Goal: Task Accomplishment & Management: Use online tool/utility

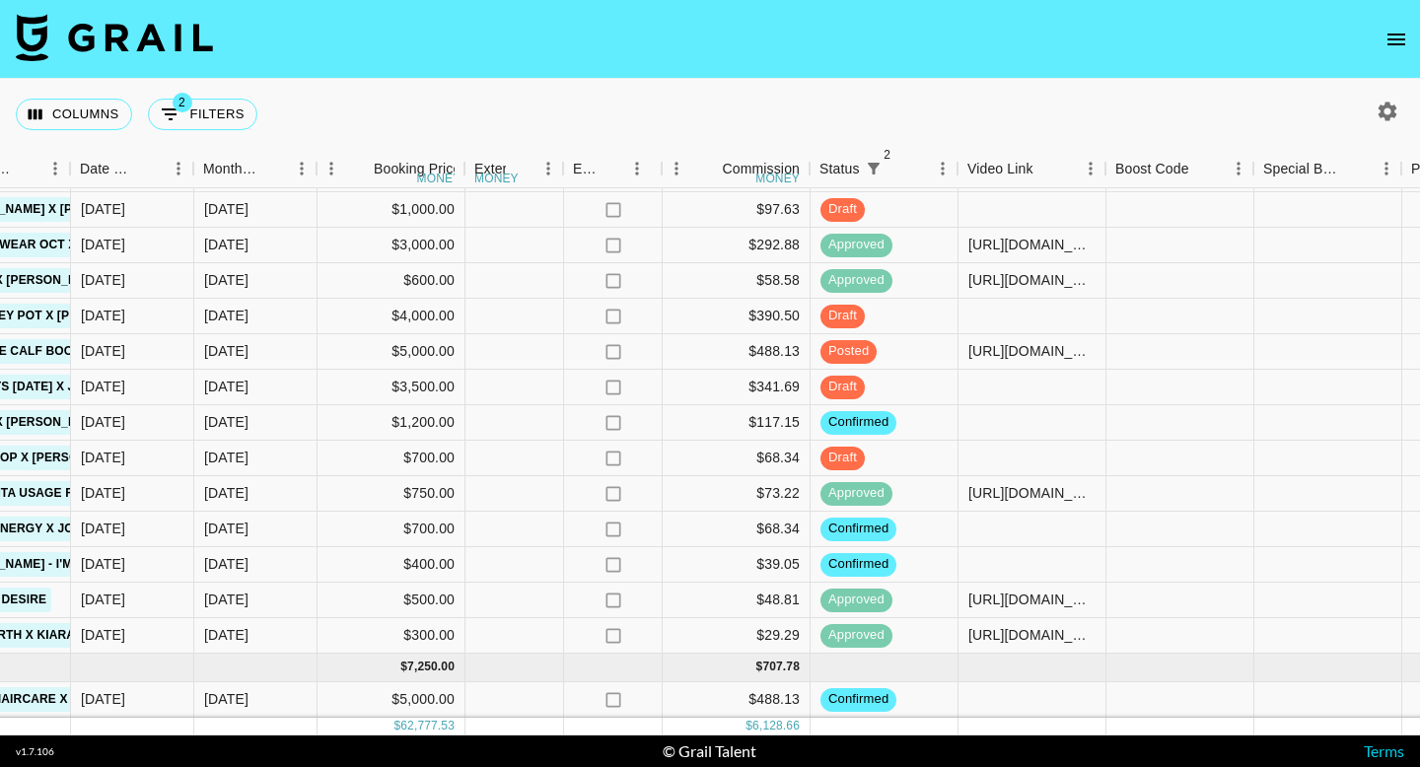
scroll to position [1175, 1104]
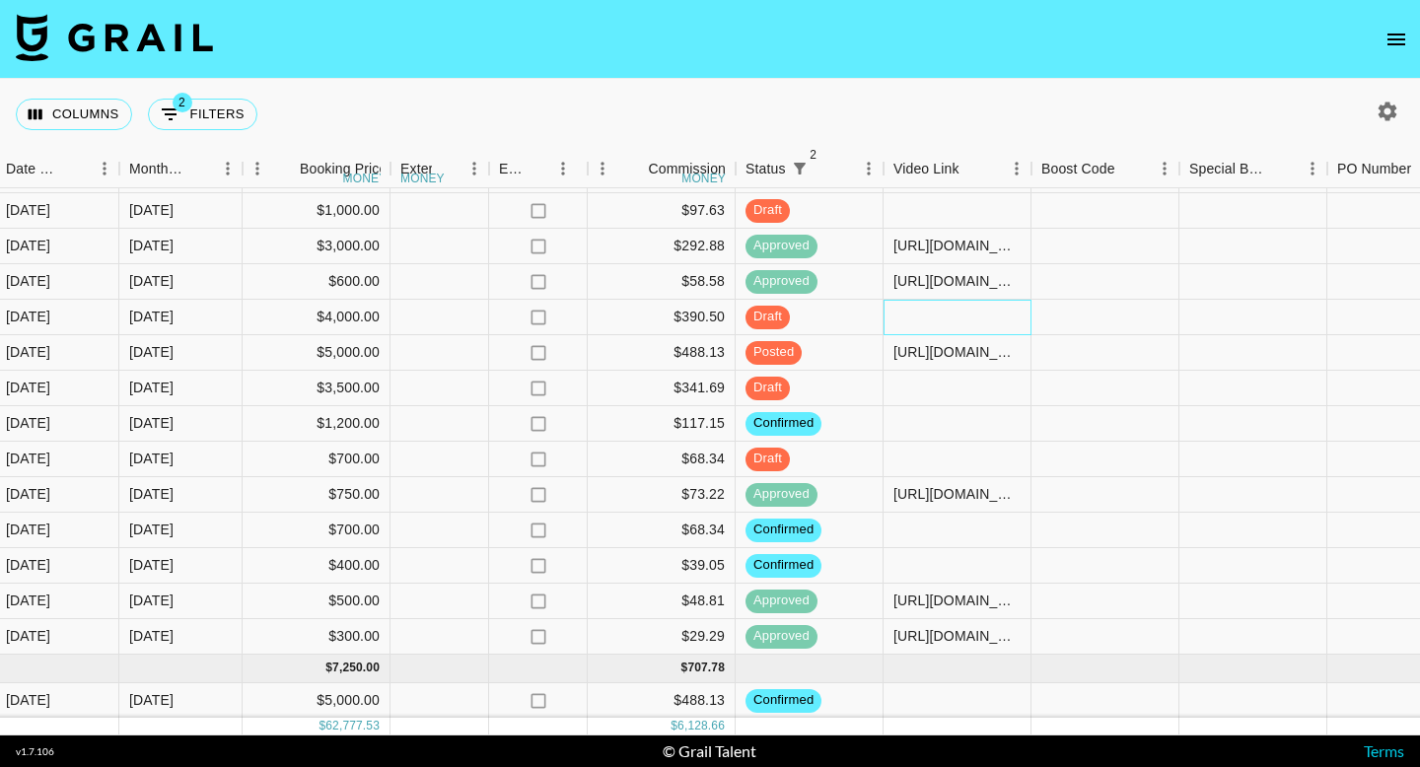
click at [949, 315] on div at bounding box center [958, 318] width 148 height 36
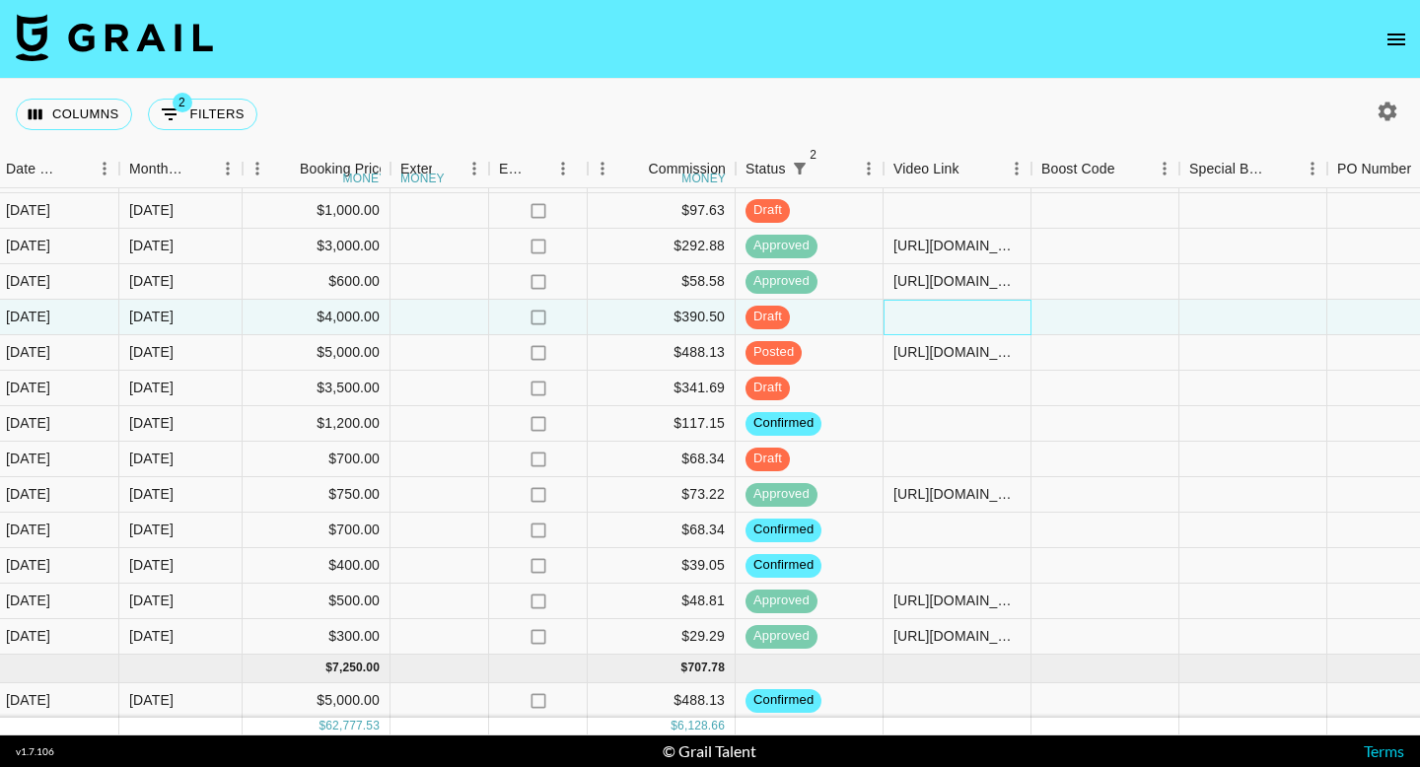
click at [950, 315] on div at bounding box center [958, 318] width 148 height 36
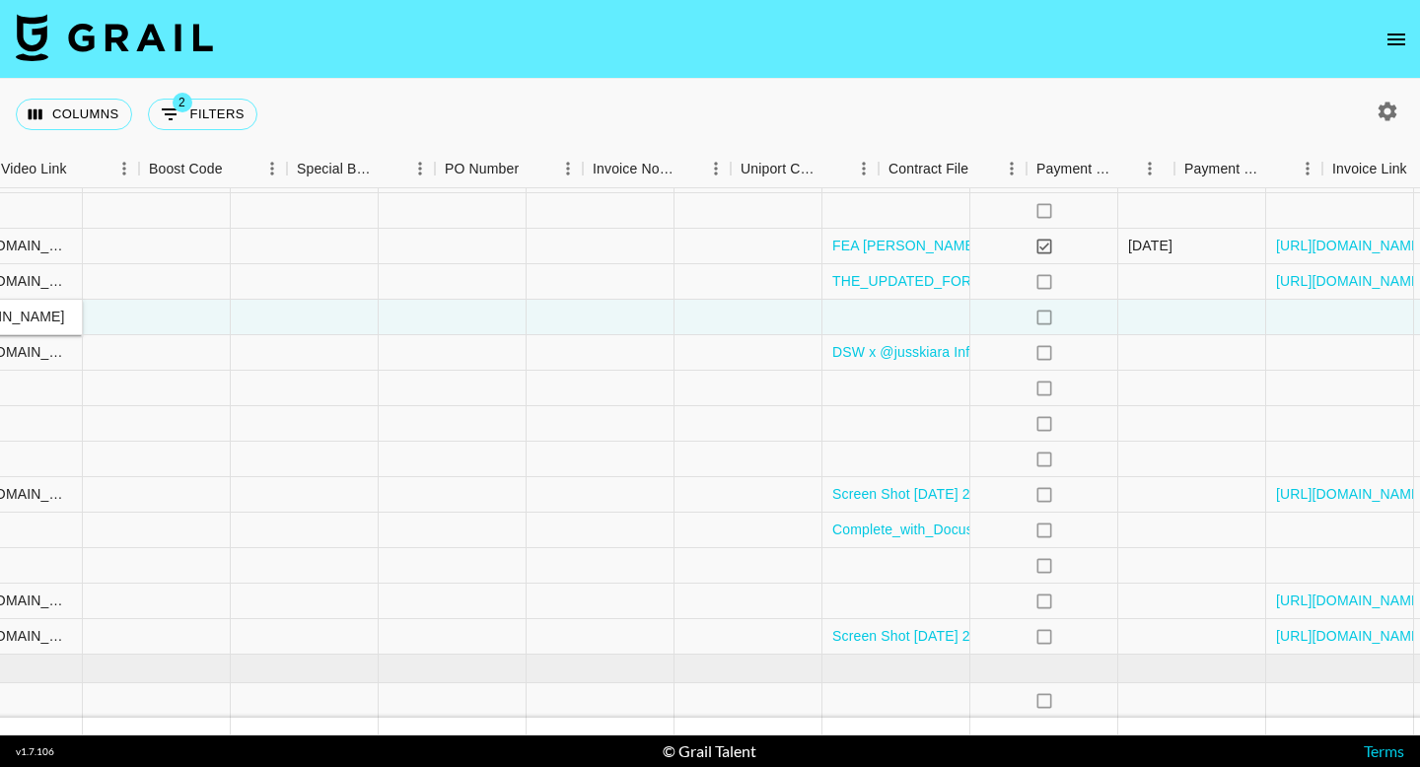
type input "[URL][DOMAIN_NAME]"
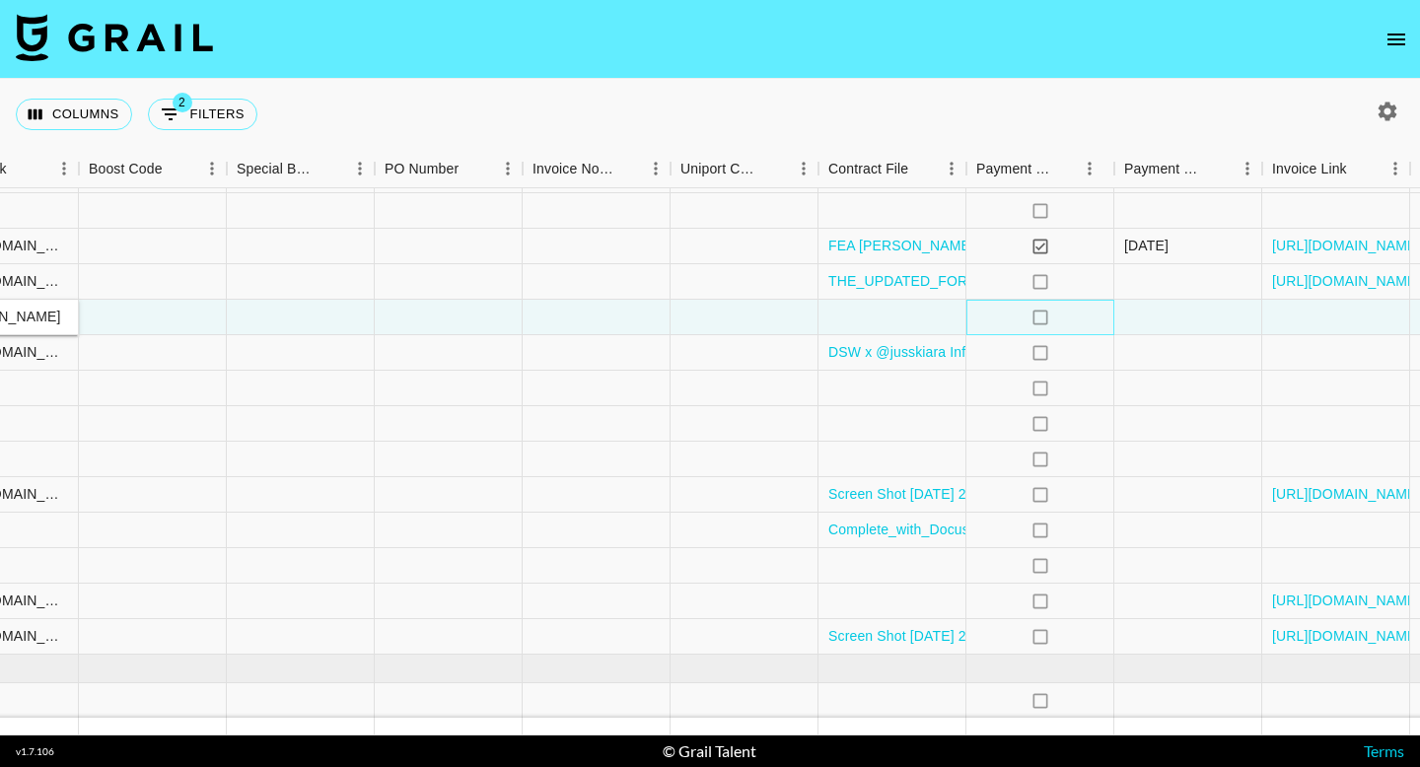
scroll to position [0, 0]
click at [1078, 323] on div "no" at bounding box center [1040, 318] width 148 height 36
click at [937, 317] on div at bounding box center [893, 318] width 148 height 36
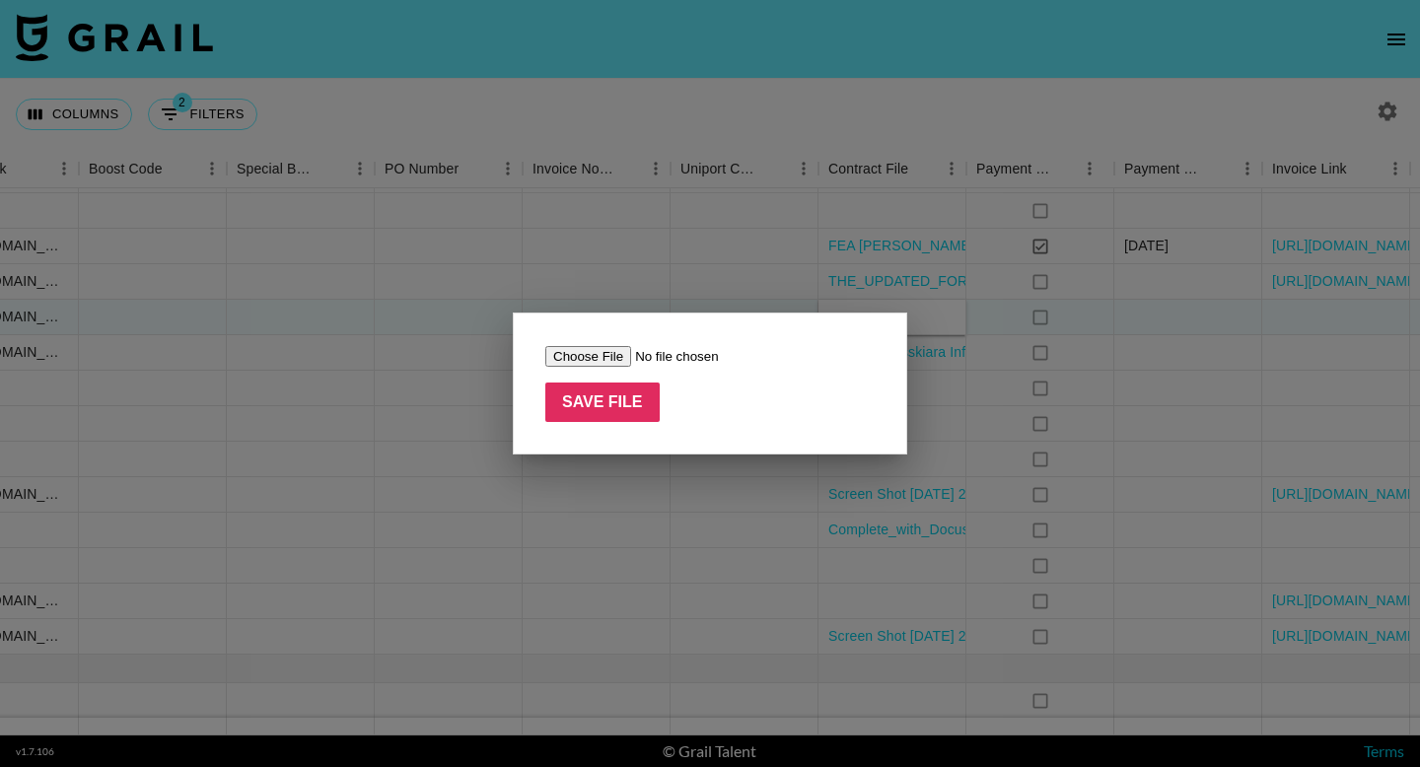
click at [617, 352] on input "file" at bounding box center [670, 356] width 250 height 21
type input "C:\fakepath\Sophia Agreement THPC (1).docx"
click at [637, 397] on input "Save File" at bounding box center [602, 402] width 114 height 39
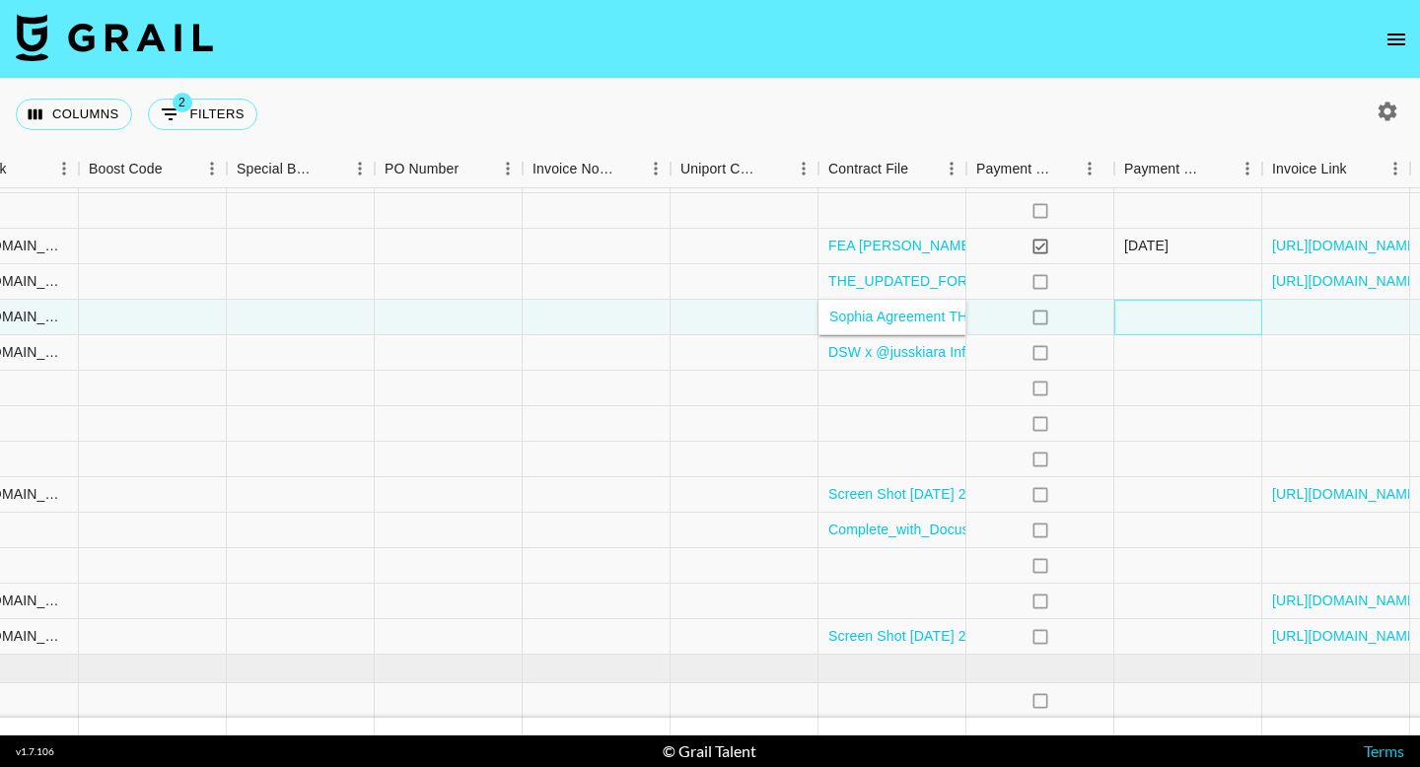
click at [1240, 326] on div at bounding box center [1188, 318] width 148 height 36
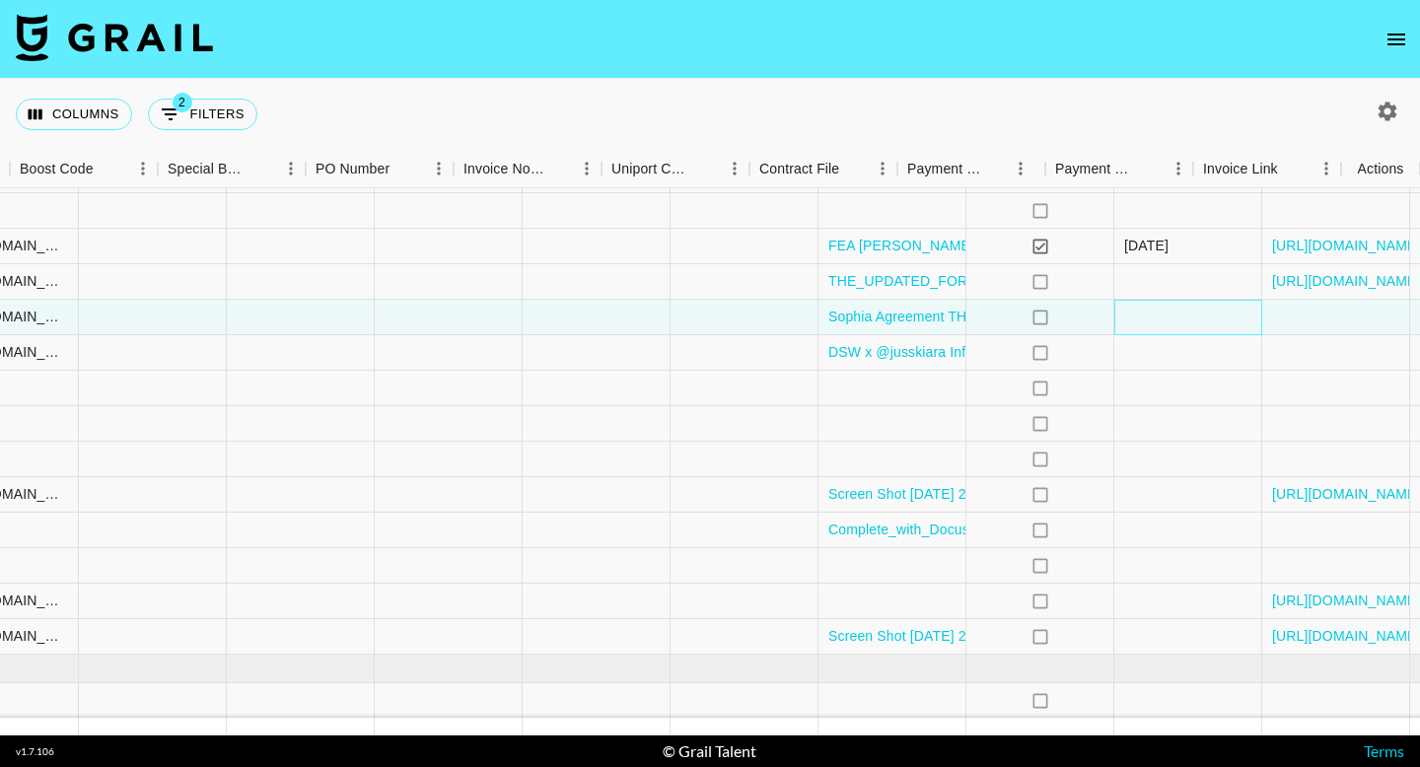
scroll to position [1175, 2125]
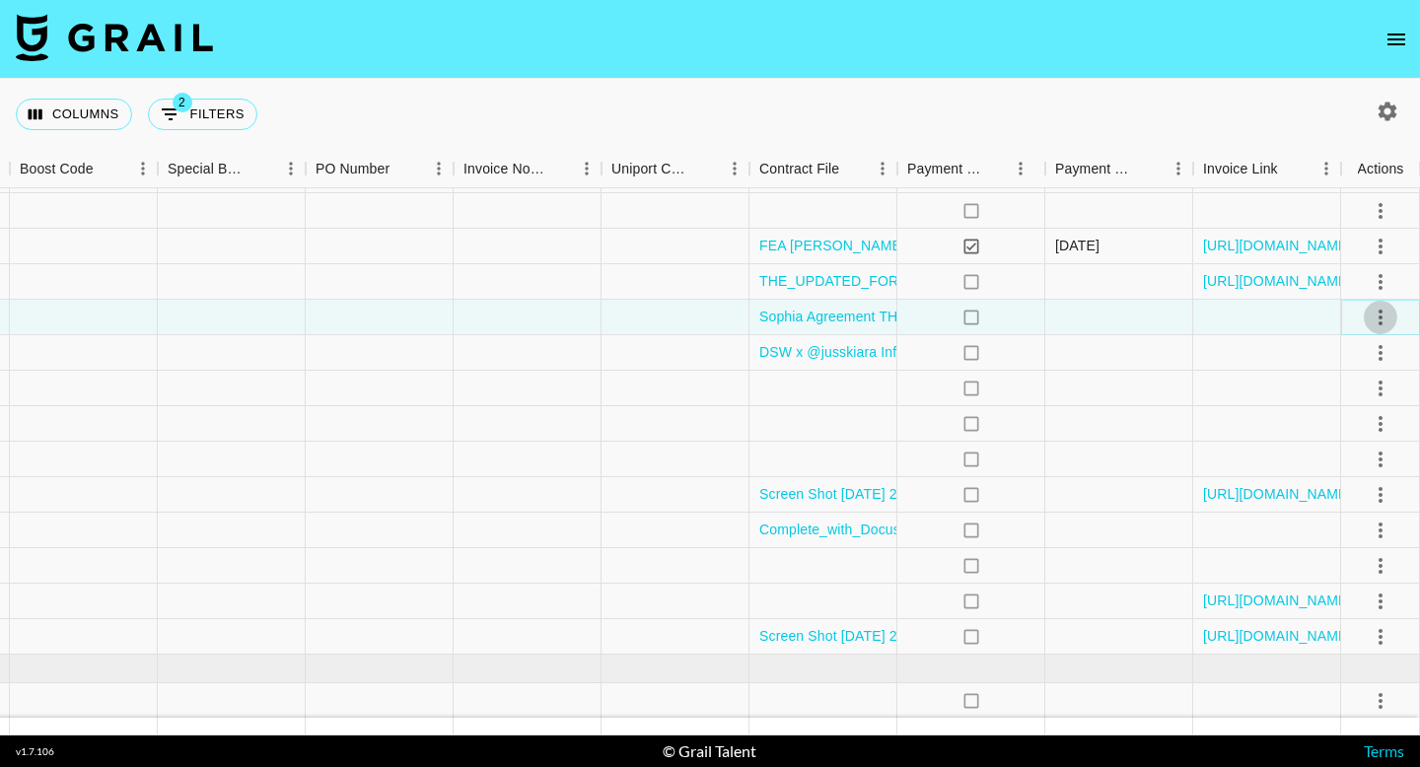
click at [1390, 313] on icon "select merge strategy" at bounding box center [1381, 318] width 24 height 24
click at [1337, 501] on div "Approve" at bounding box center [1338, 502] width 60 height 24
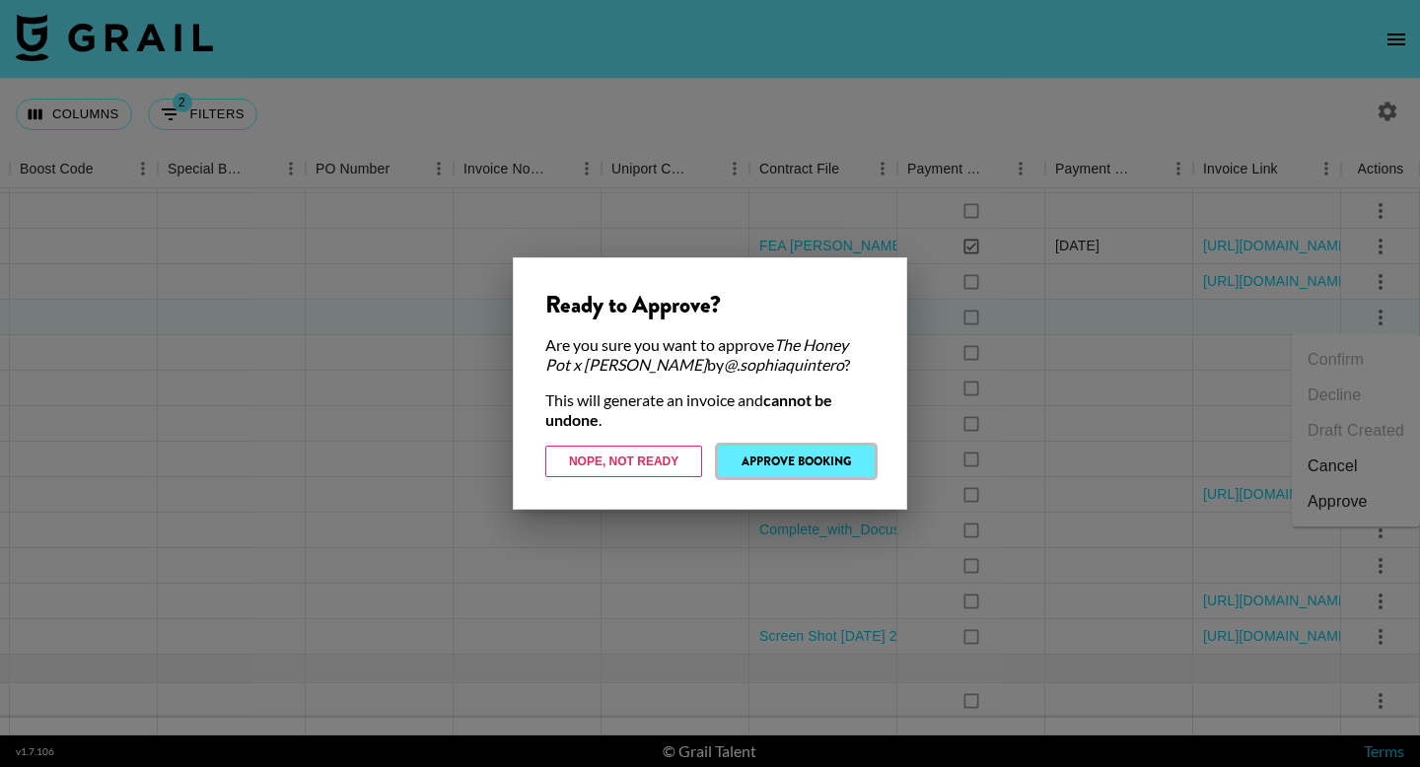
click at [774, 458] on button "Approve Booking" at bounding box center [796, 462] width 157 height 32
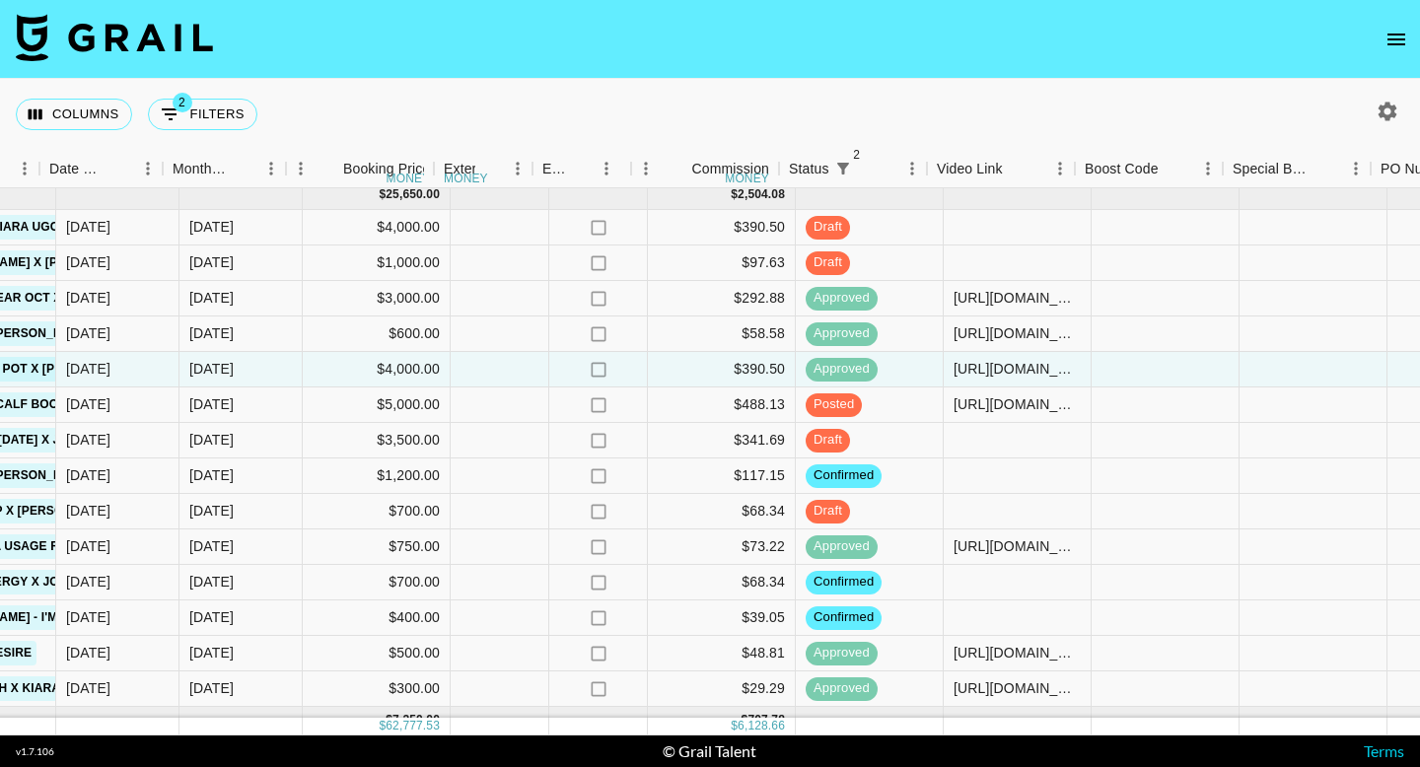
scroll to position [1122, 1066]
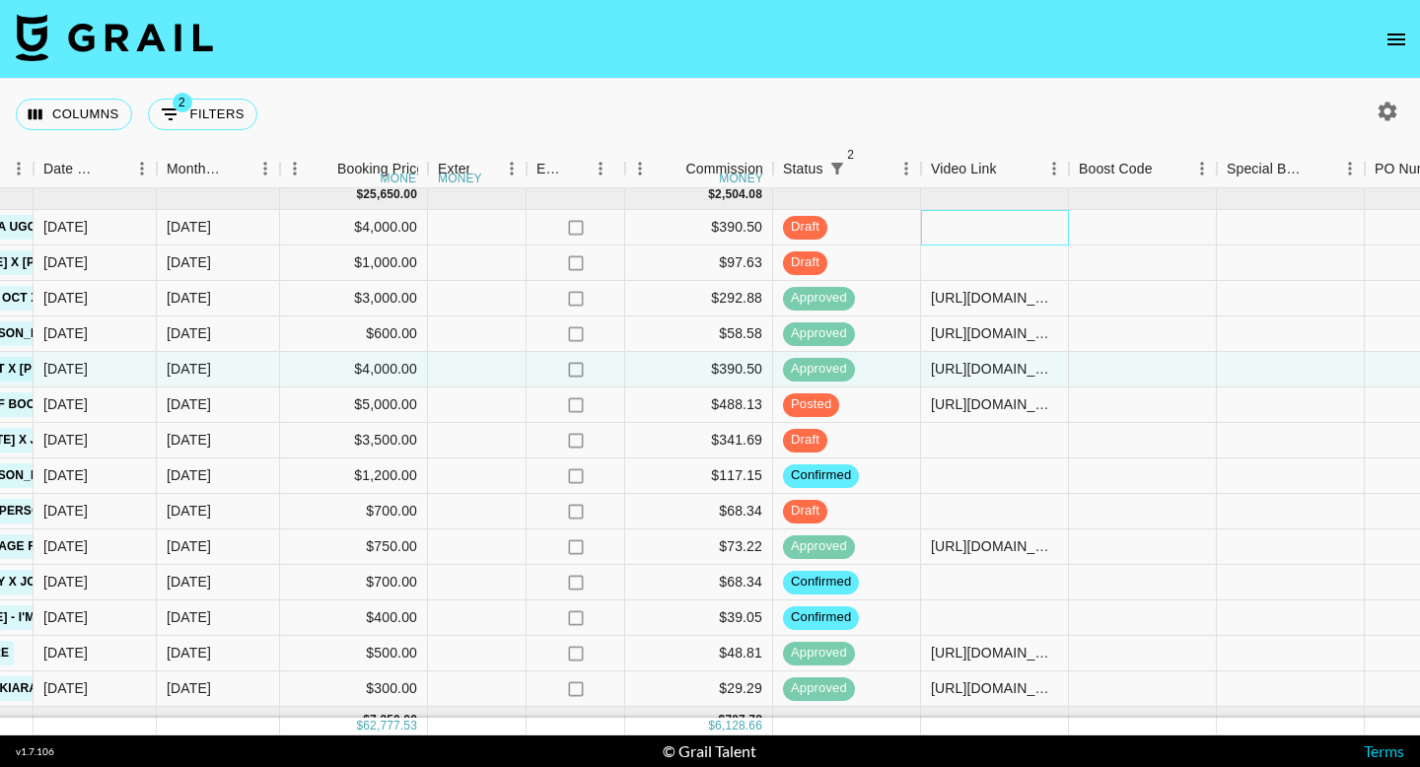
click at [992, 232] on div at bounding box center [995, 228] width 148 height 36
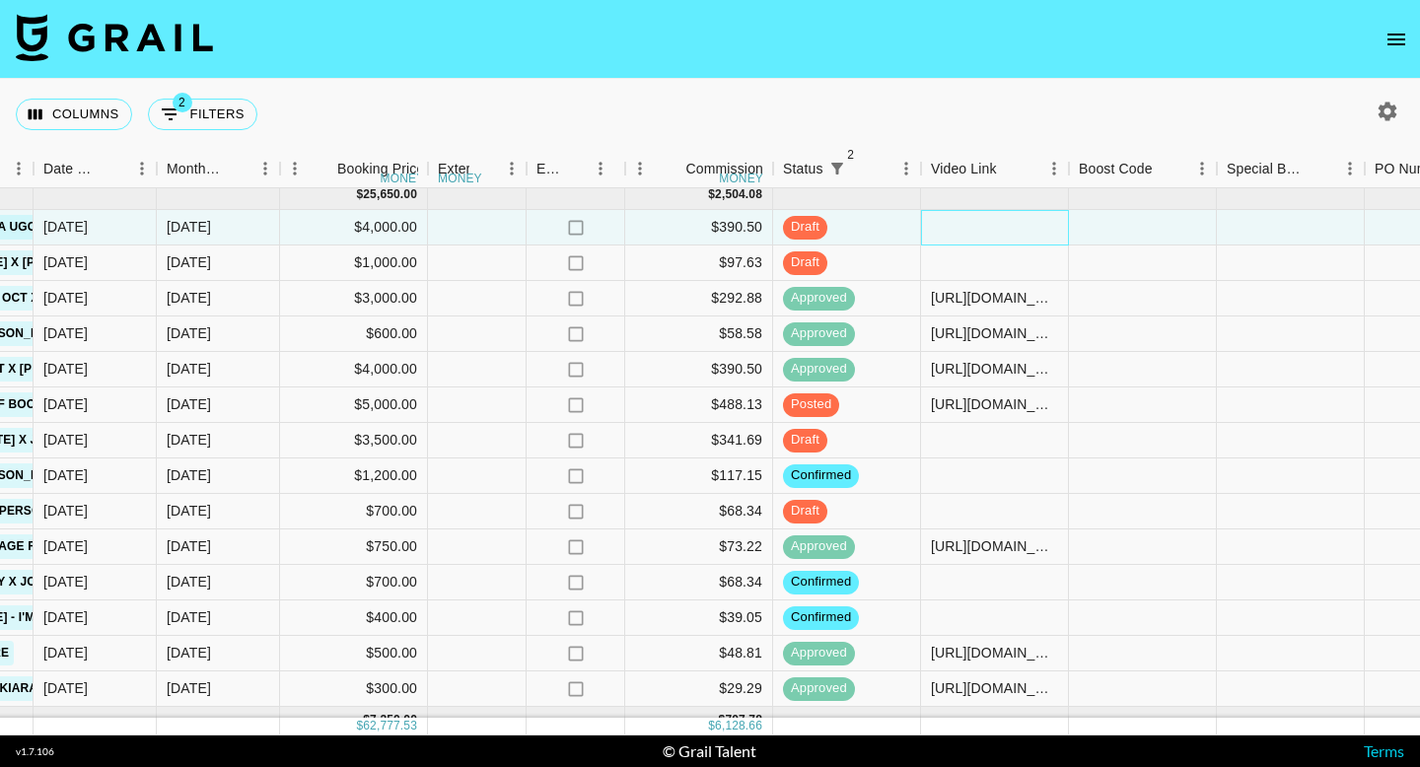
click at [992, 232] on div at bounding box center [995, 228] width 148 height 36
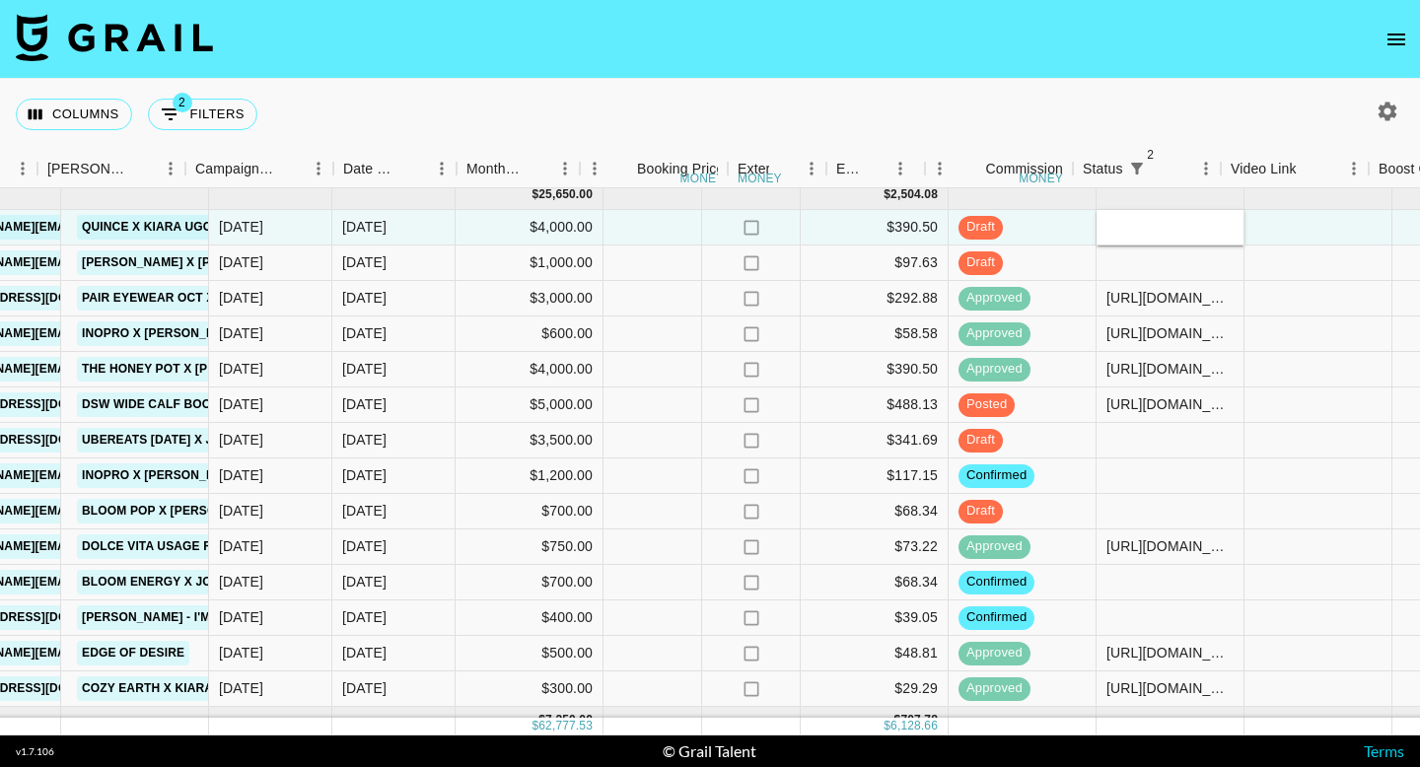
scroll to position [1122, 744]
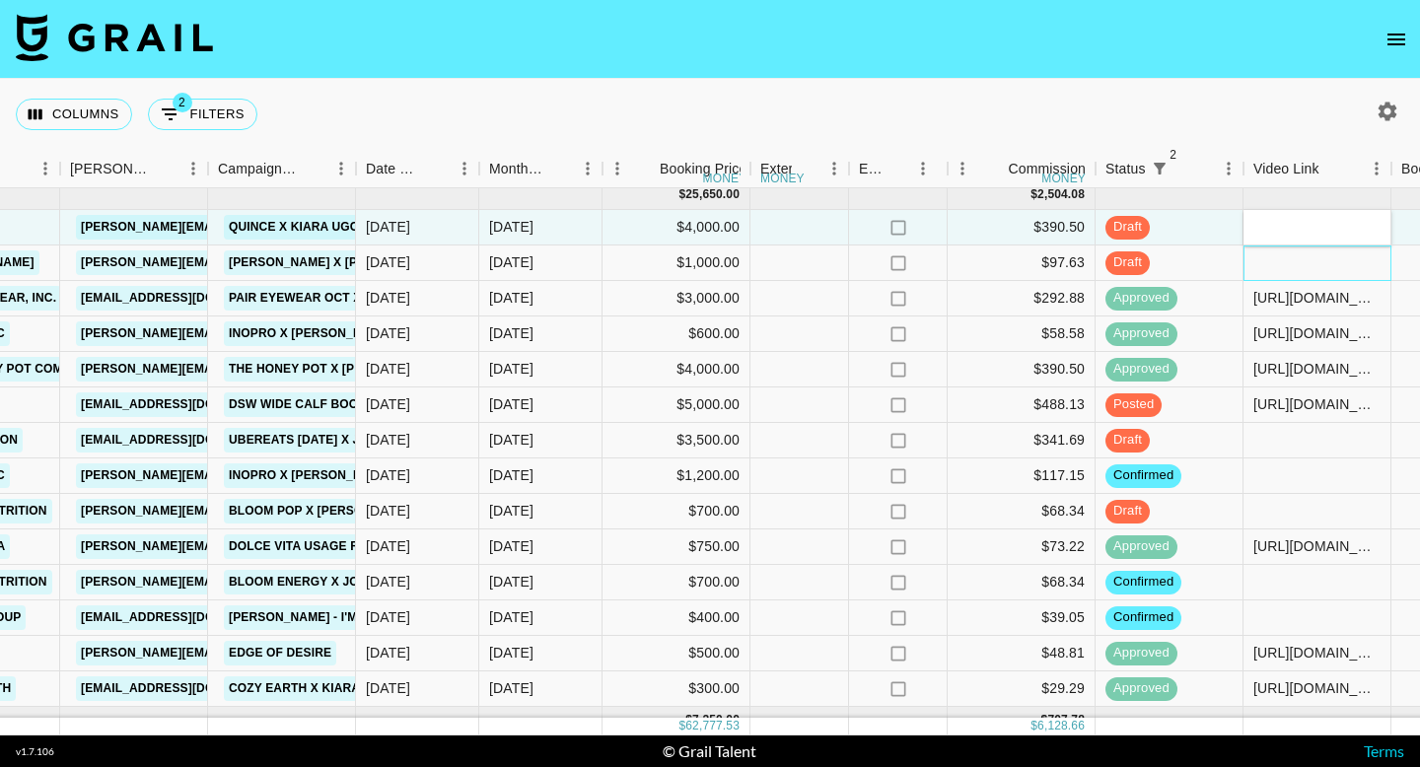
click at [1283, 272] on div at bounding box center [1318, 264] width 148 height 36
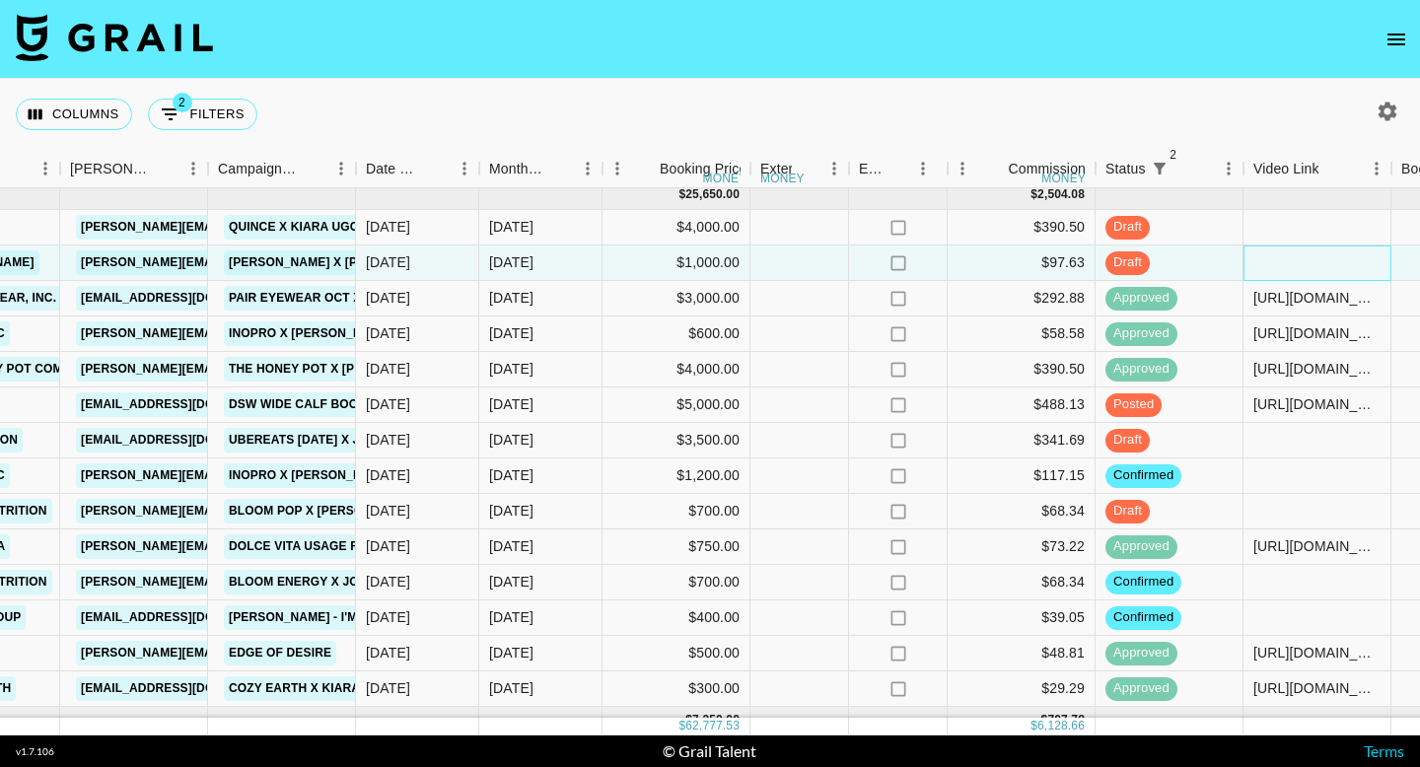
click at [1284, 273] on div at bounding box center [1318, 264] width 148 height 36
click at [1293, 264] on input "text" at bounding box center [1317, 262] width 145 height 16
paste input "[URL][DOMAIN_NAME]"
type input "[URL][DOMAIN_NAME]"
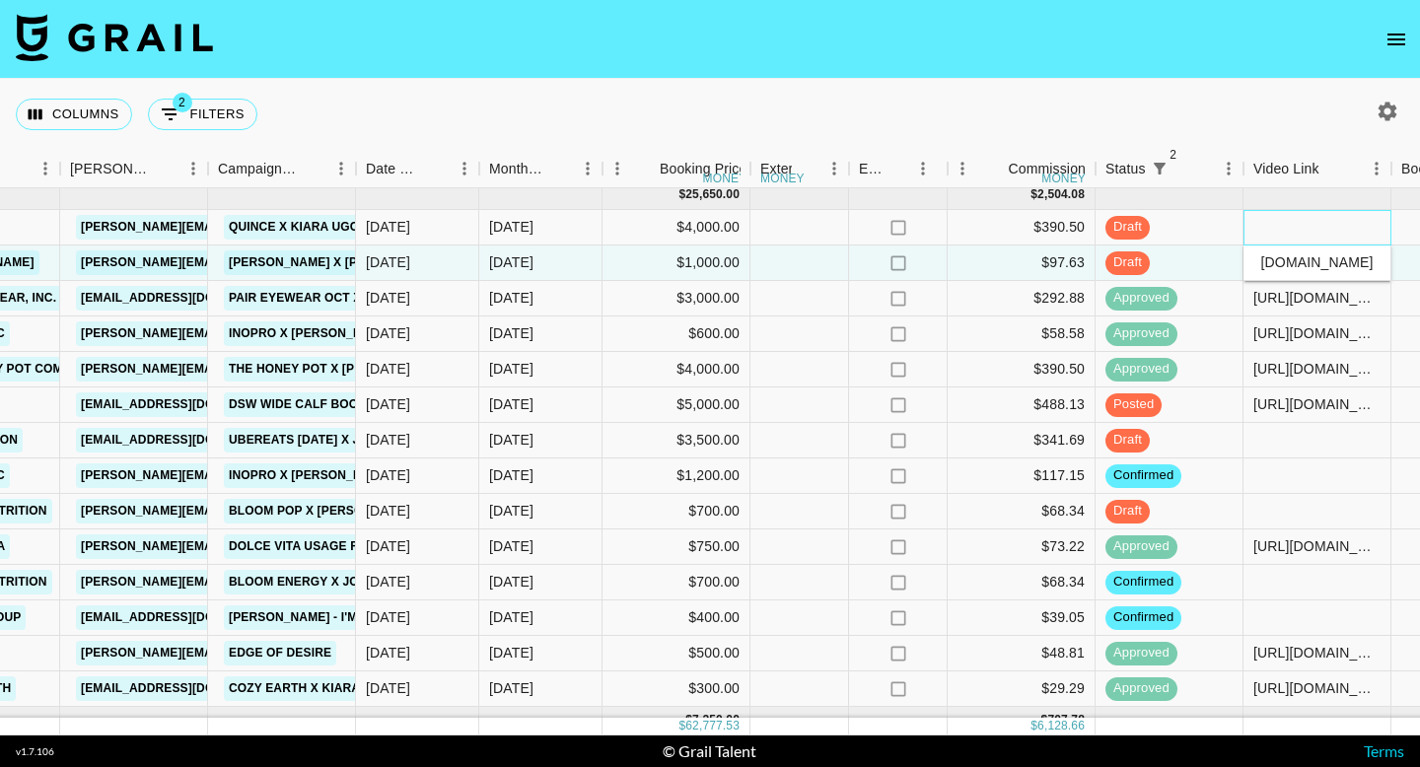
click at [1279, 229] on div at bounding box center [1318, 228] width 148 height 36
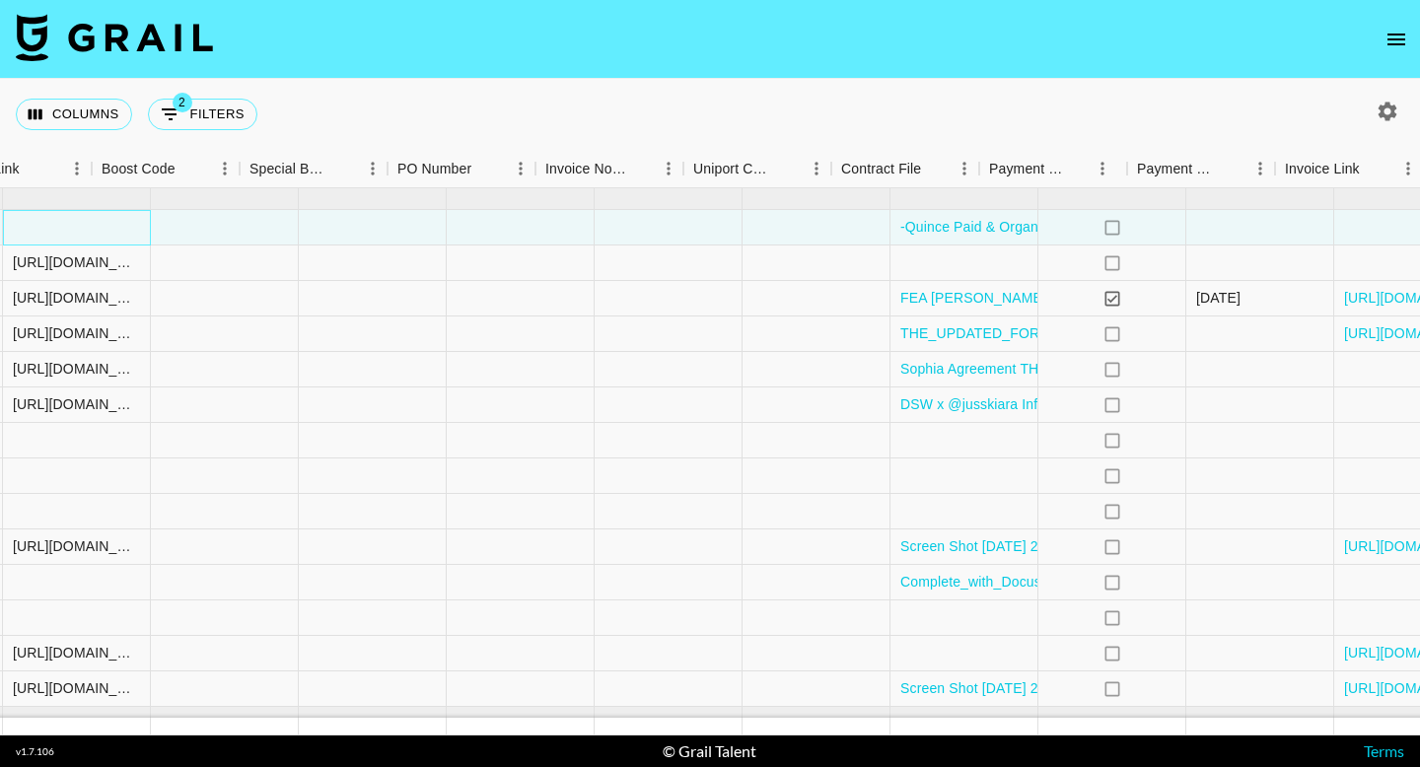
scroll to position [1122, 2050]
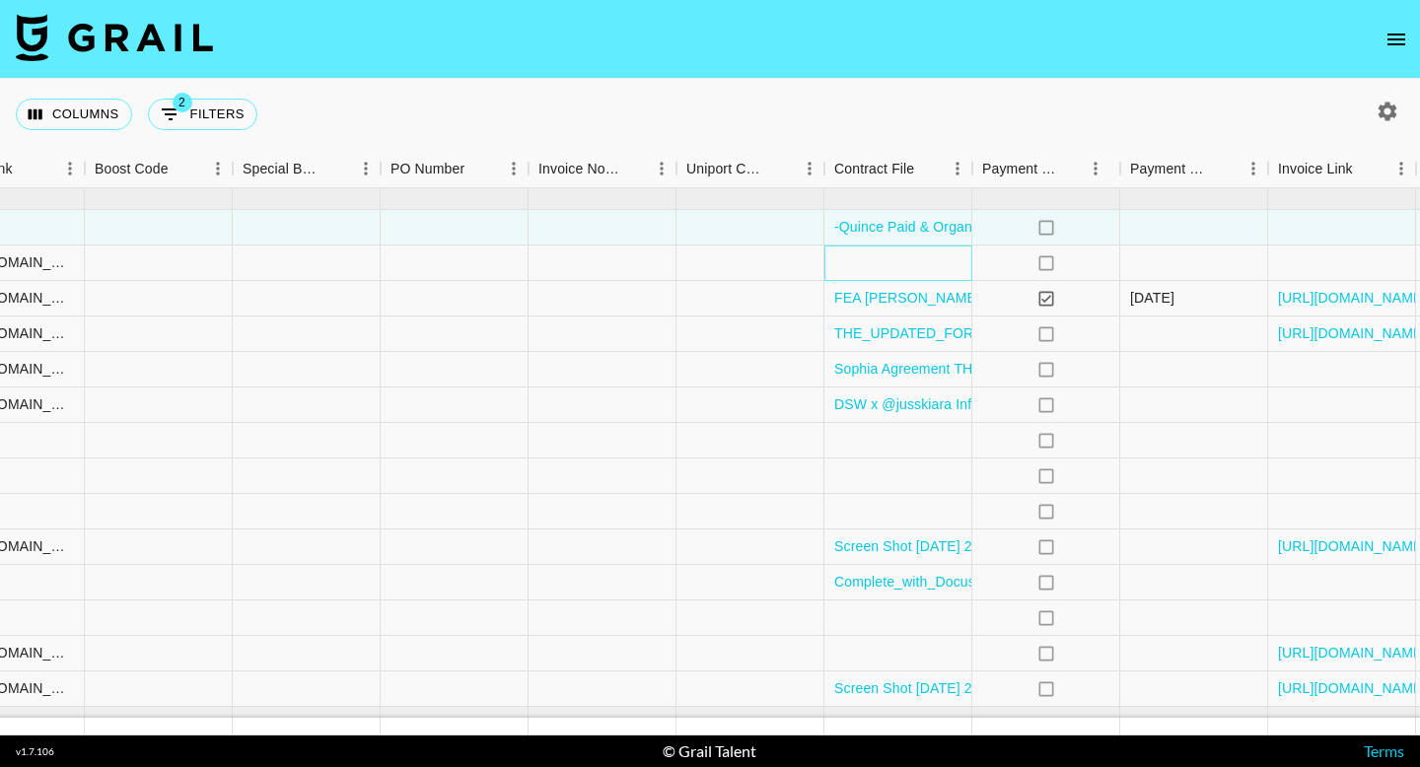
click at [919, 252] on div at bounding box center [898, 264] width 148 height 36
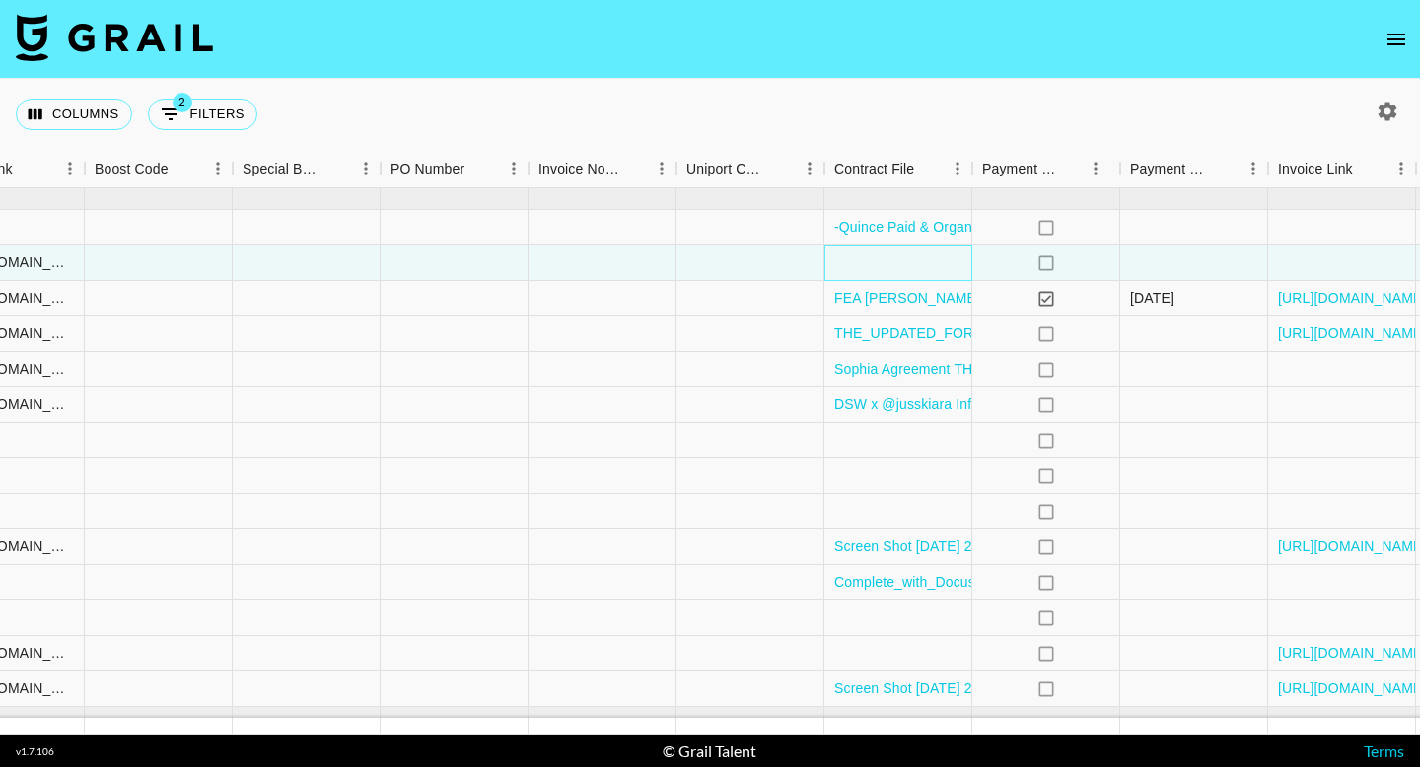
click at [919, 252] on div at bounding box center [898, 264] width 148 height 36
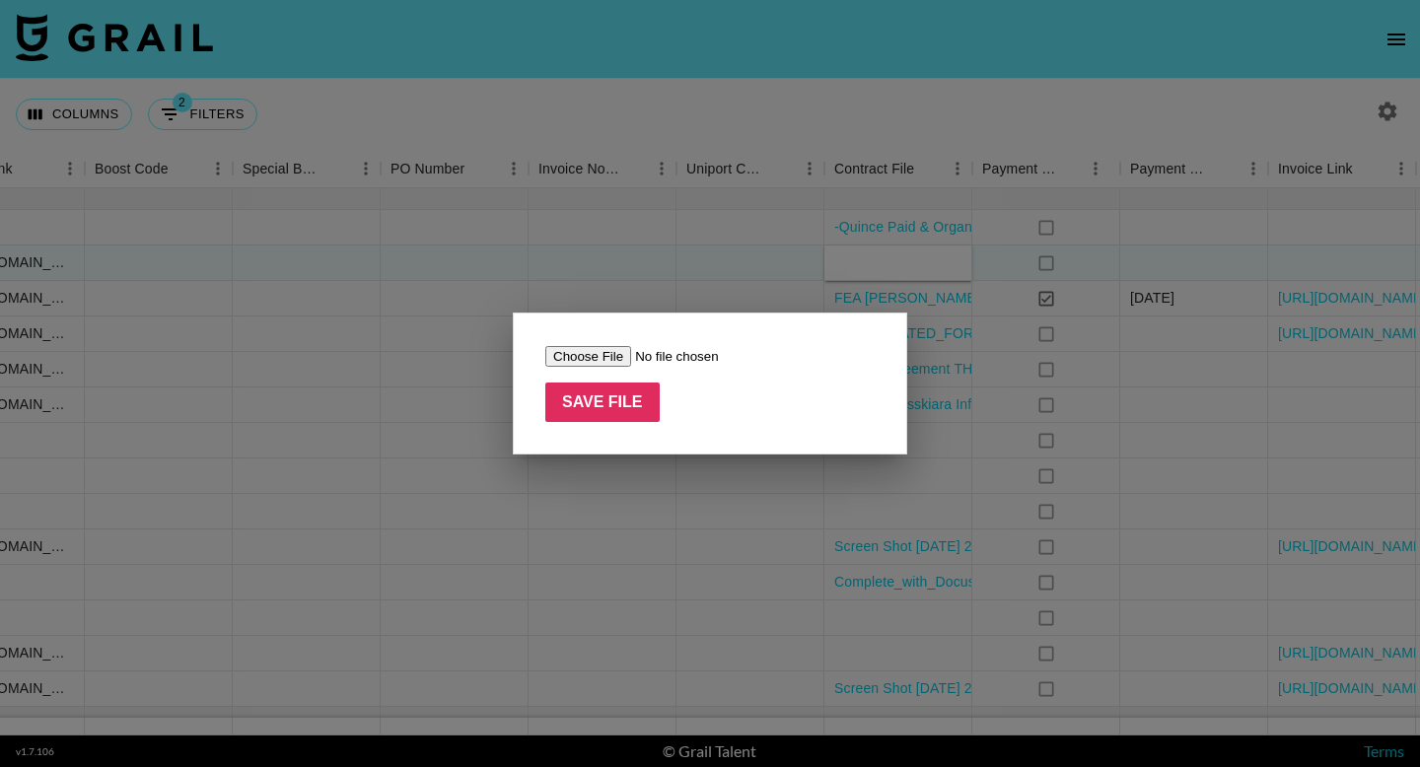
click at [599, 355] on input "file" at bounding box center [670, 356] width 250 height 21
type input "C:\fakepath\Collaboration_Agreement_@.sophiaquintero_2025_09_30_US.docx (1).pdf"
click at [623, 393] on input "Save File" at bounding box center [602, 402] width 114 height 39
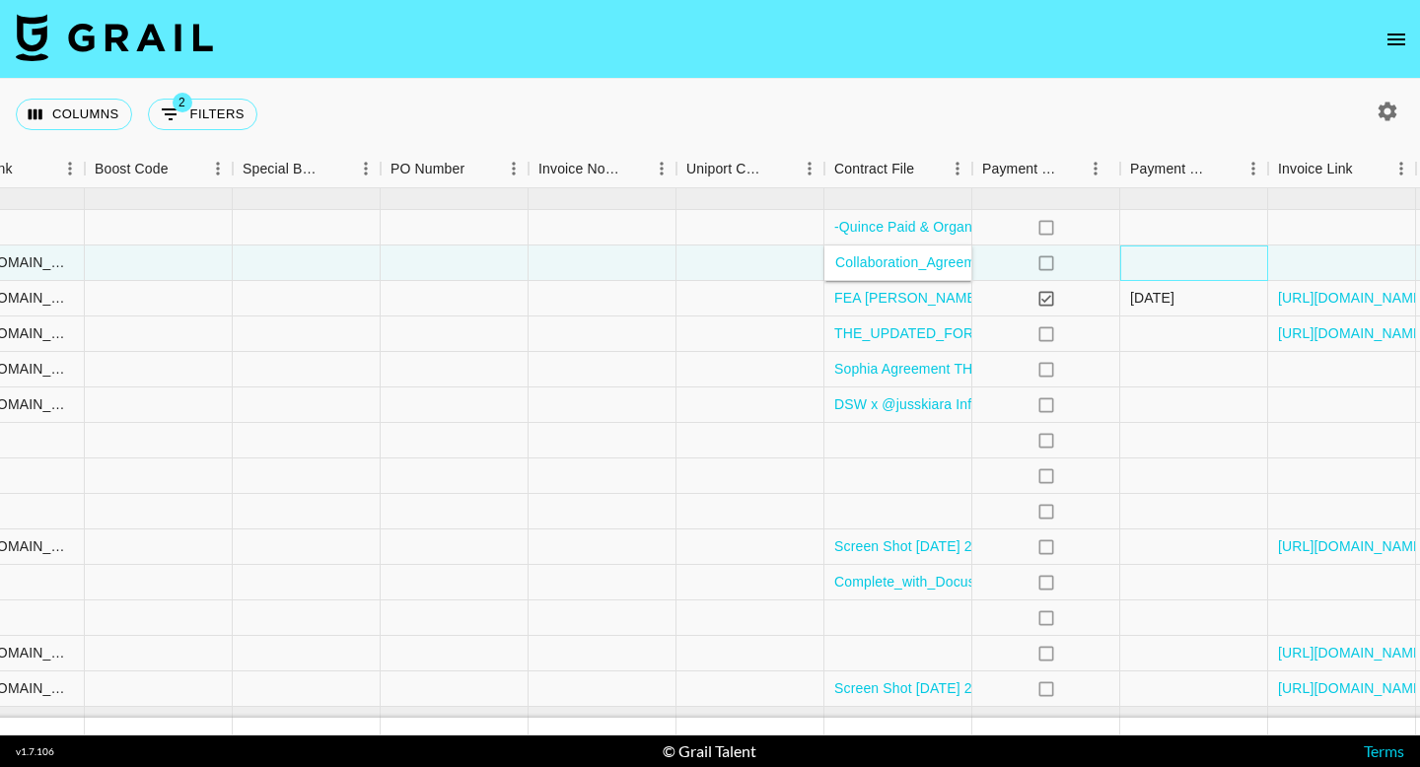
click at [1155, 254] on div at bounding box center [1194, 264] width 148 height 36
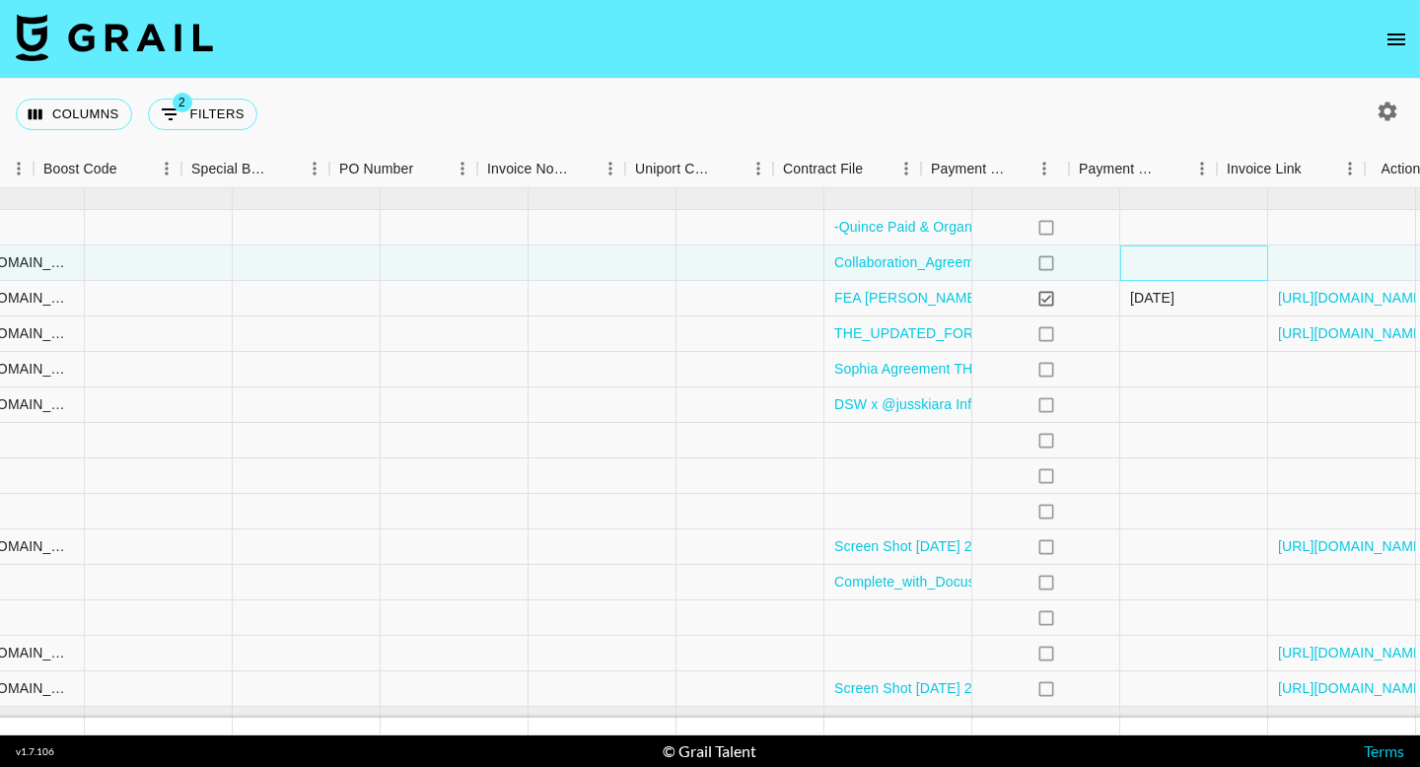
scroll to position [1122, 2125]
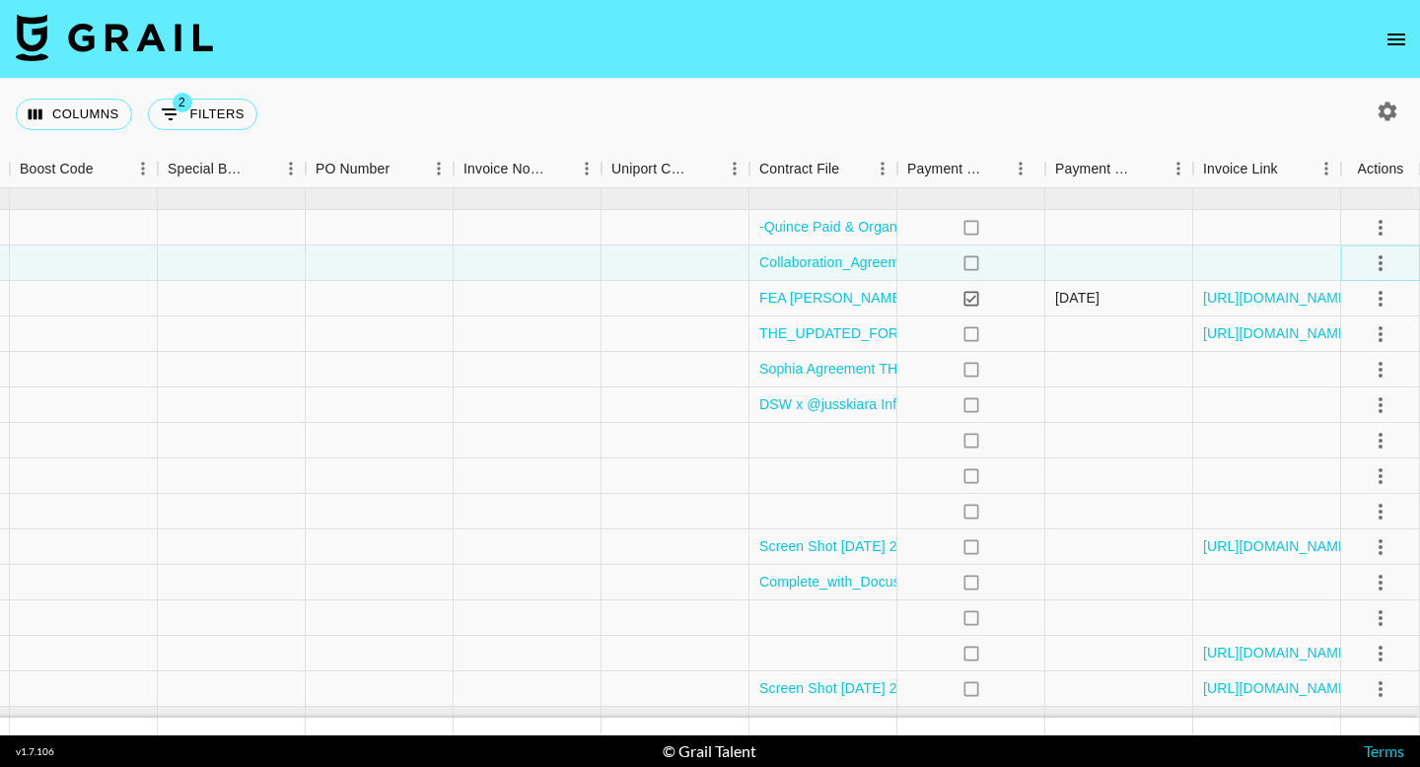
click at [1380, 256] on icon "select merge strategy" at bounding box center [1381, 263] width 4 height 16
click at [1338, 457] on div "Approve" at bounding box center [1338, 448] width 60 height 24
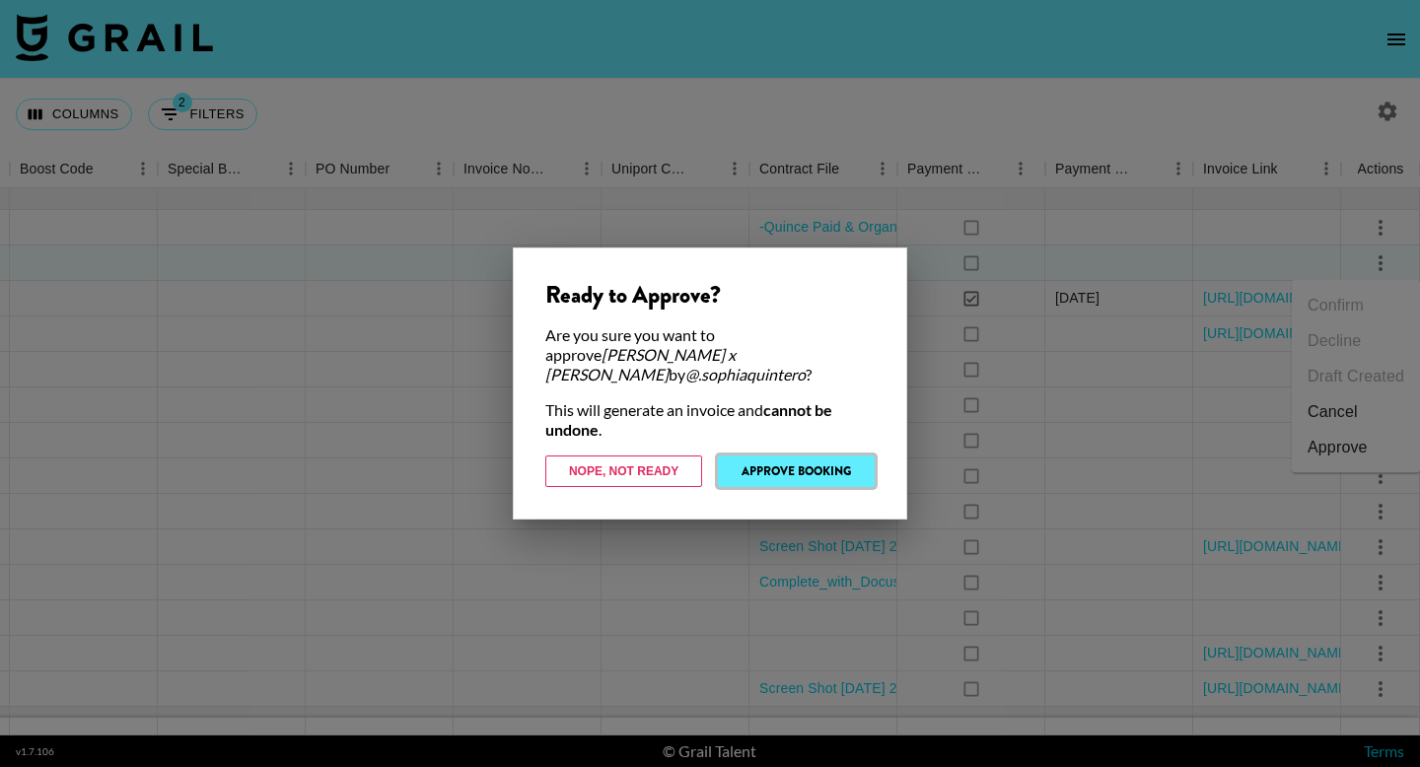
click at [758, 465] on button "Approve Booking" at bounding box center [796, 472] width 157 height 32
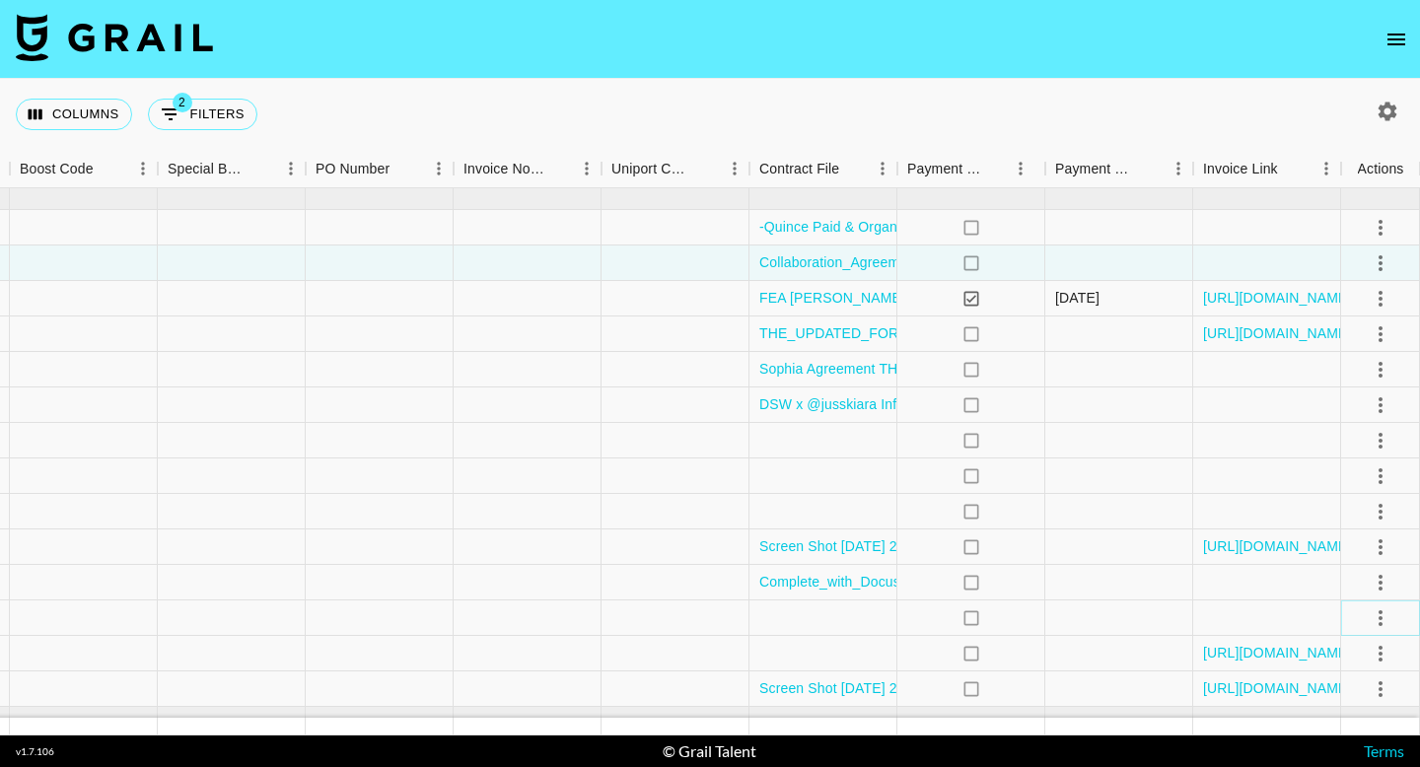
click at [1370, 609] on icon "select merge strategy" at bounding box center [1381, 619] width 24 height 24
click at [1362, 510] on li "Draft Created" at bounding box center [1356, 505] width 128 height 36
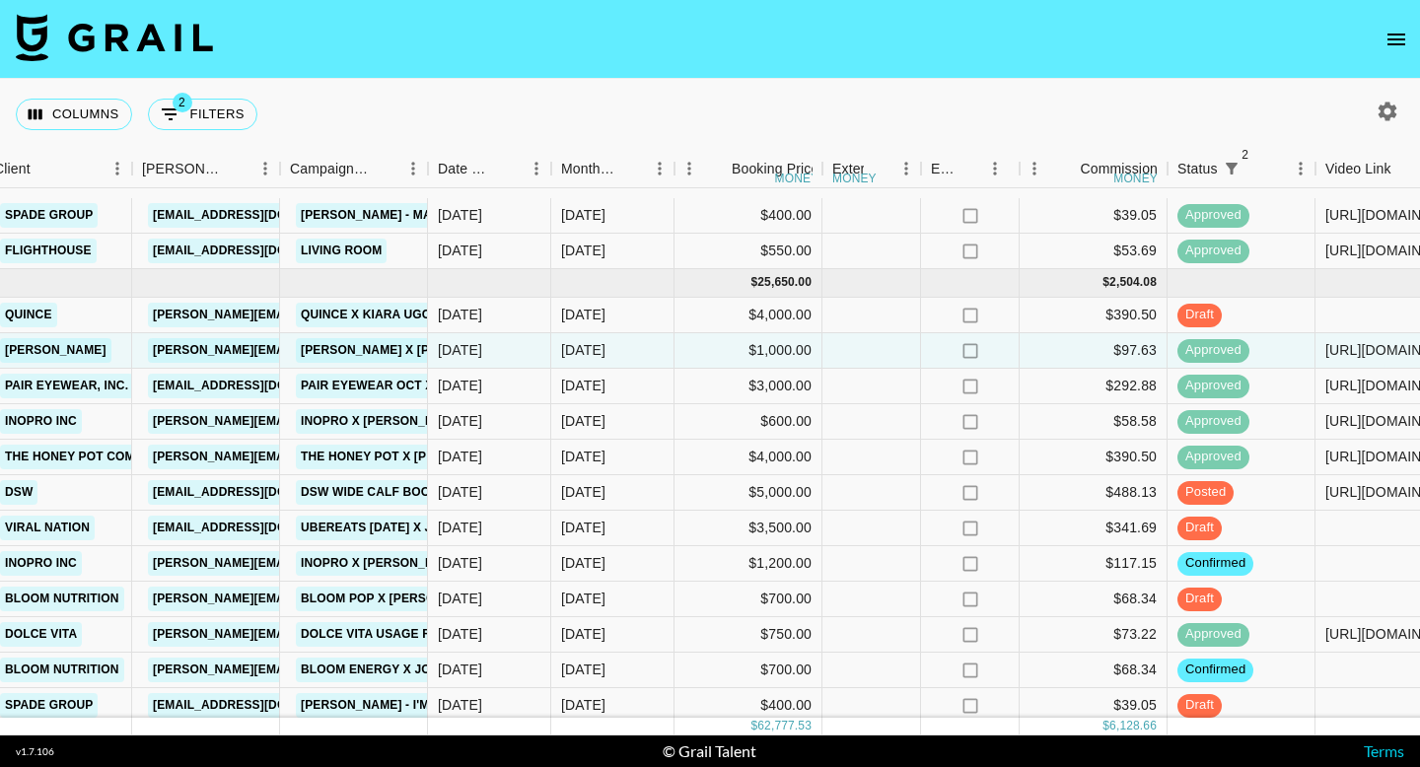
scroll to position [1018, 672]
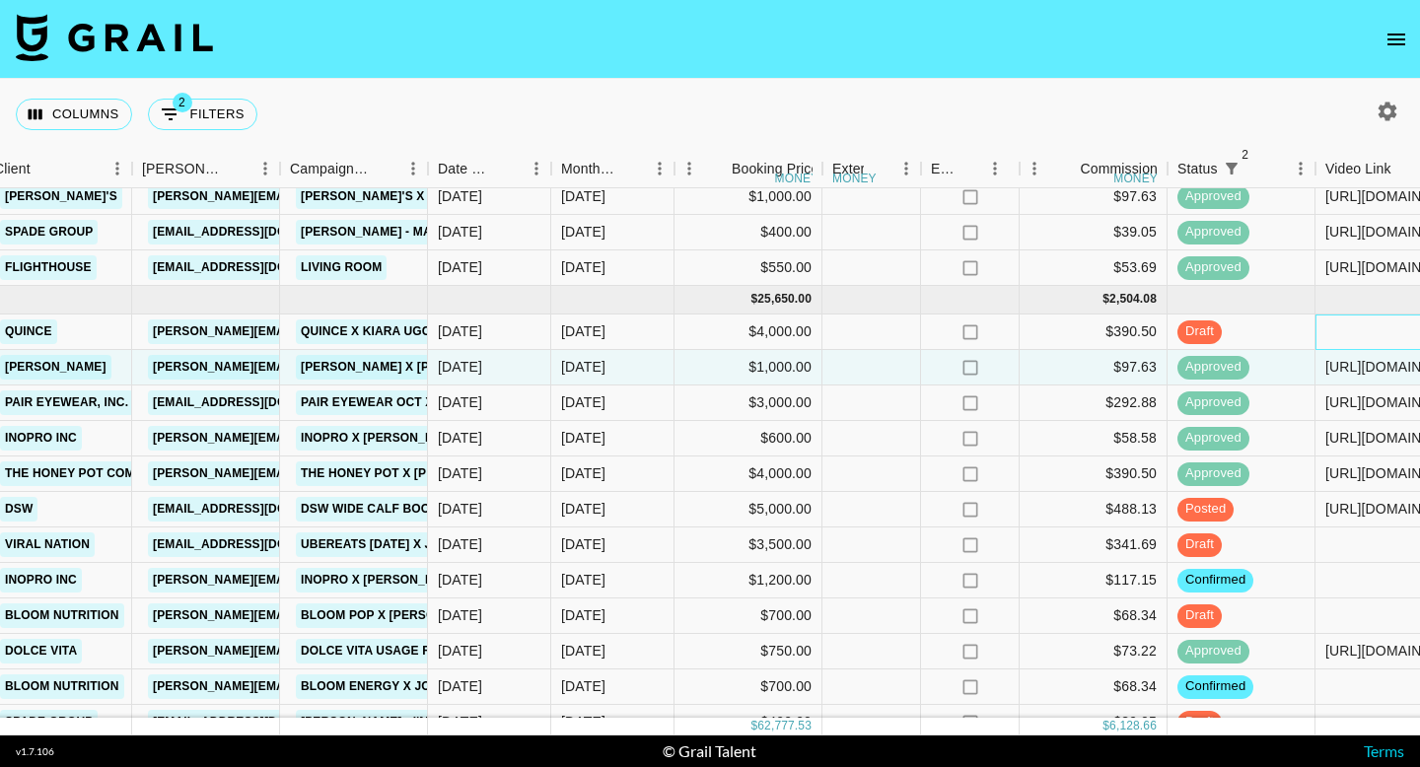
click at [1344, 324] on div at bounding box center [1390, 333] width 148 height 36
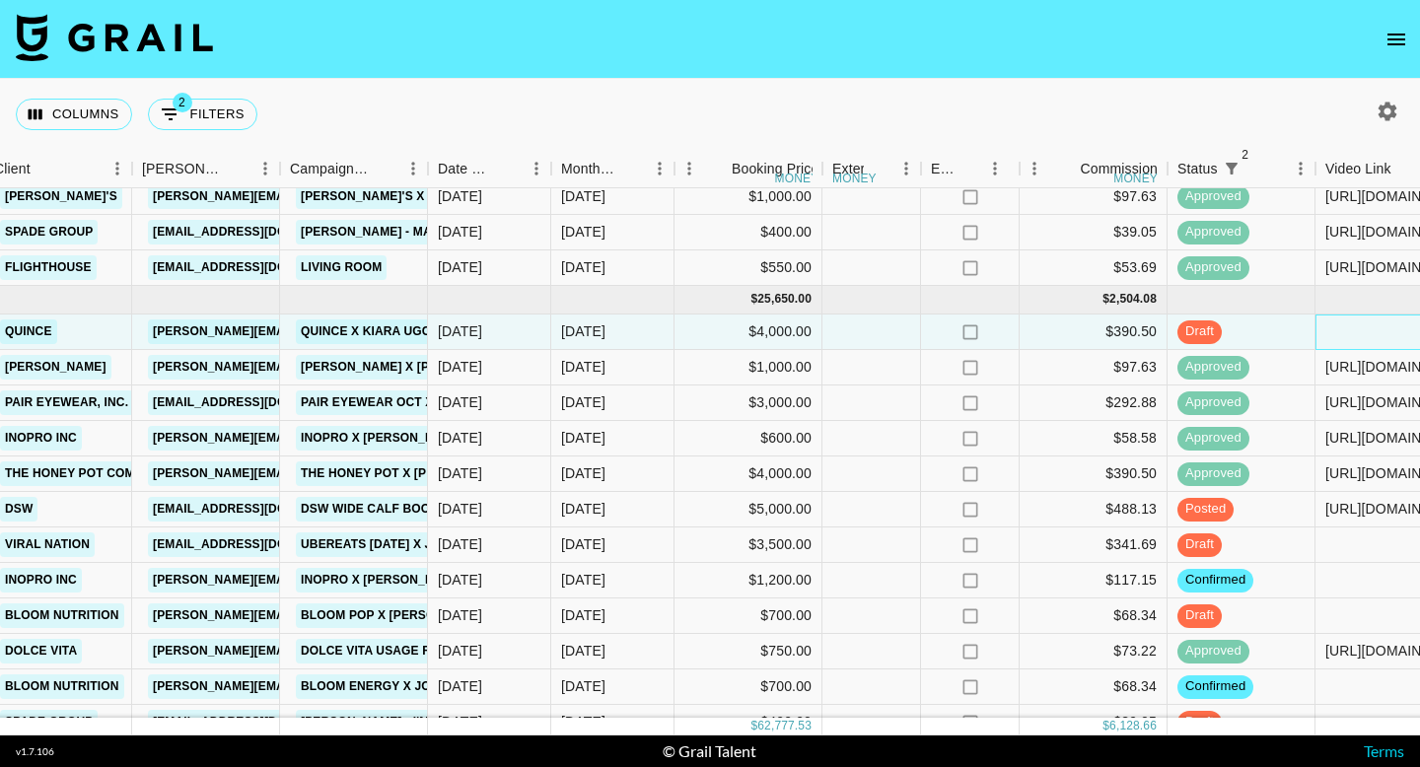
click at [1344, 324] on div at bounding box center [1390, 333] width 148 height 36
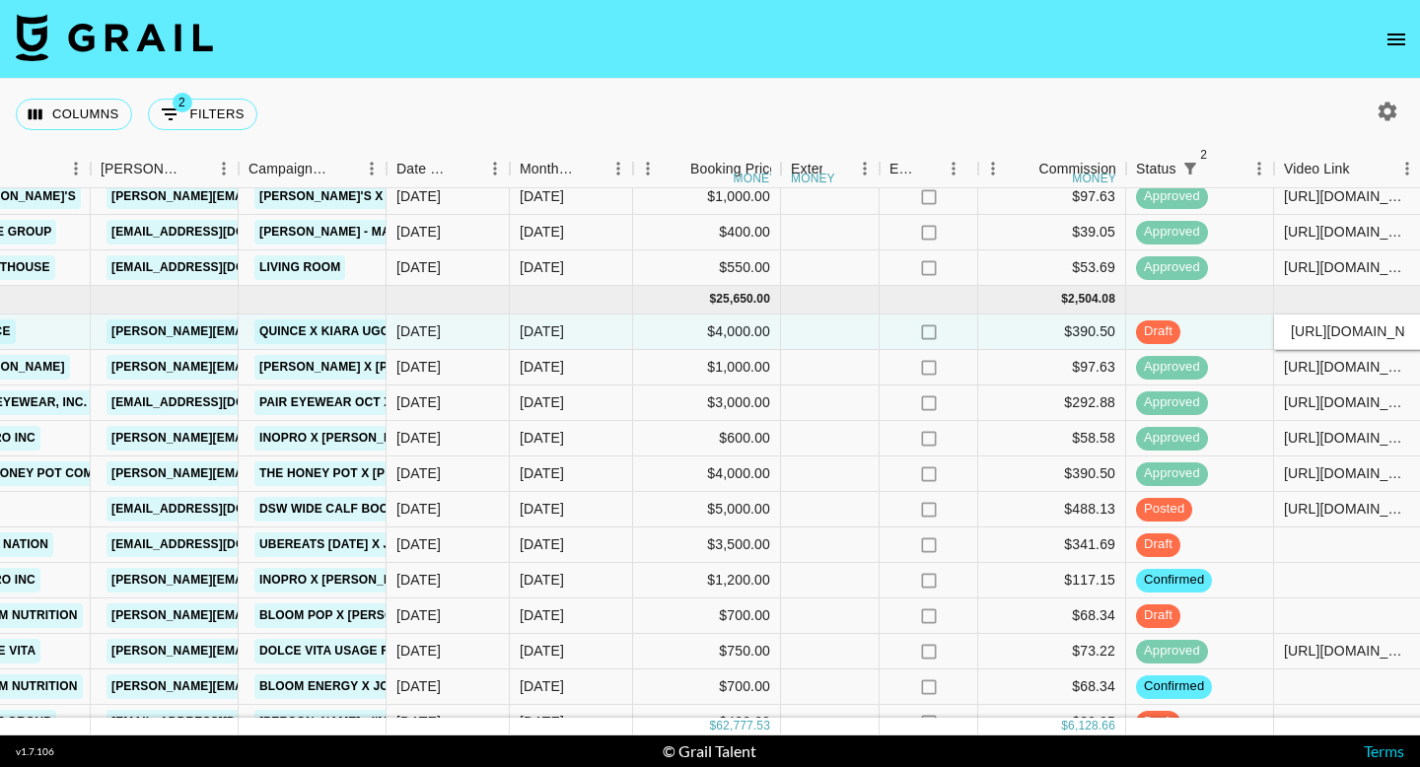
scroll to position [0, 349]
type input "[URL][DOMAIN_NAME]"
click at [1223, 332] on div "draft" at bounding box center [1200, 333] width 148 height 36
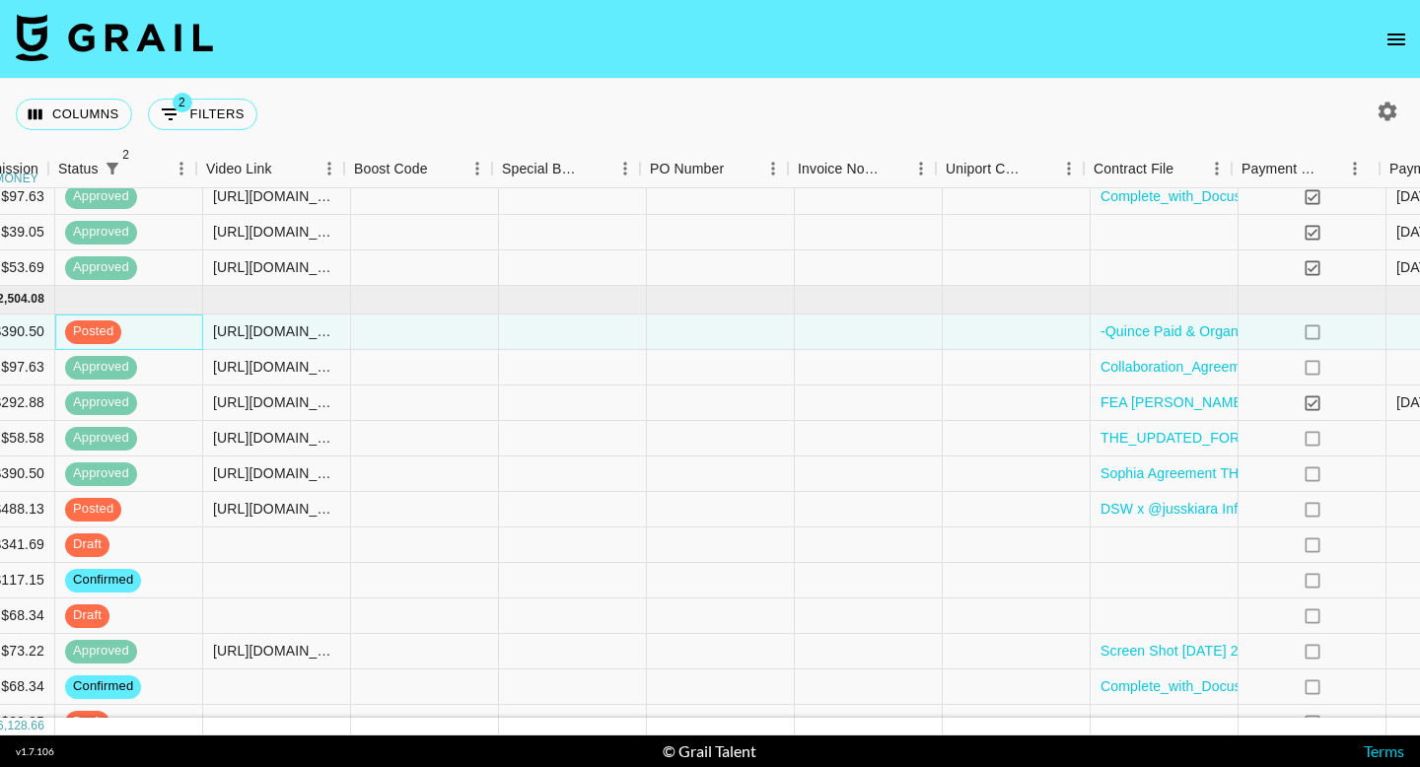
scroll to position [1018, 2125]
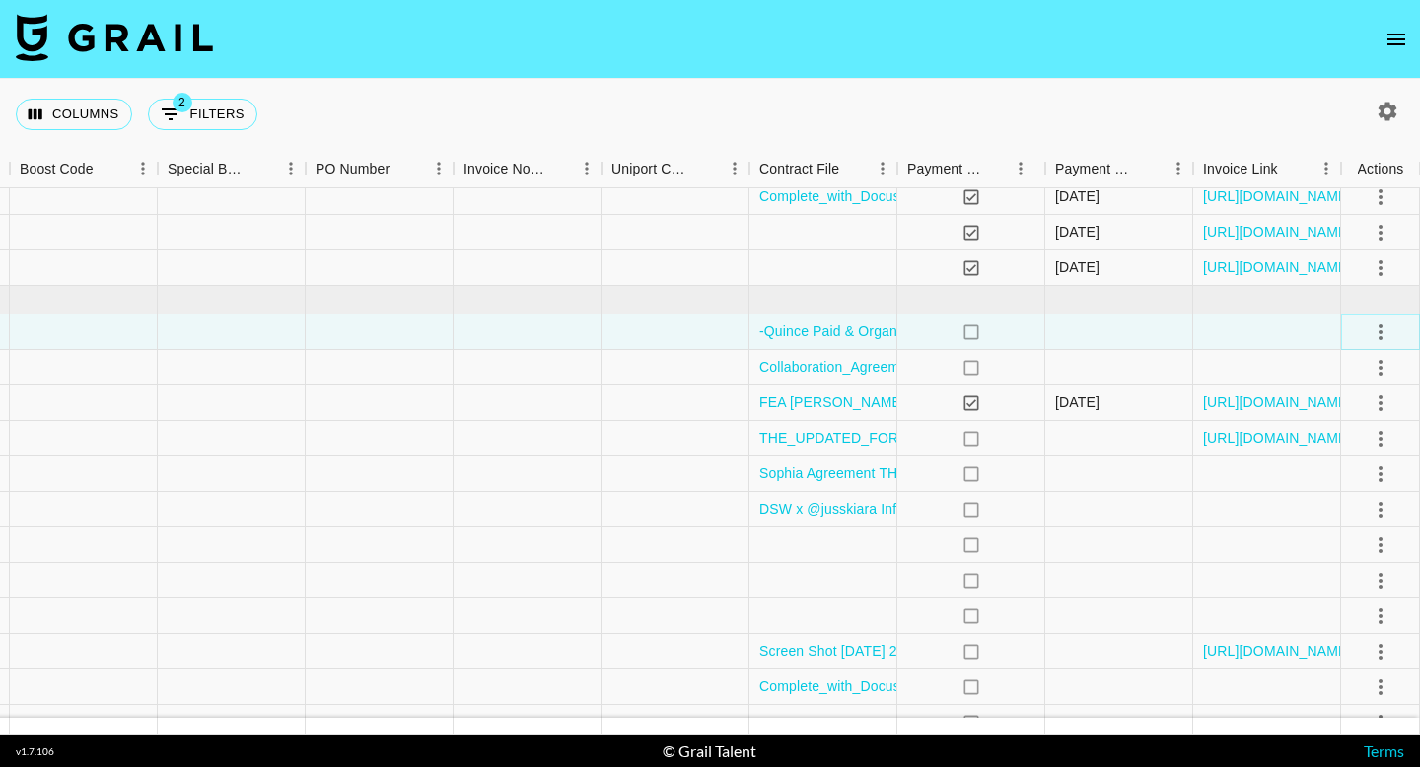
click at [1382, 334] on icon "select merge strategy" at bounding box center [1381, 333] width 24 height 24
click at [1330, 512] on div "Approve" at bounding box center [1338, 517] width 60 height 24
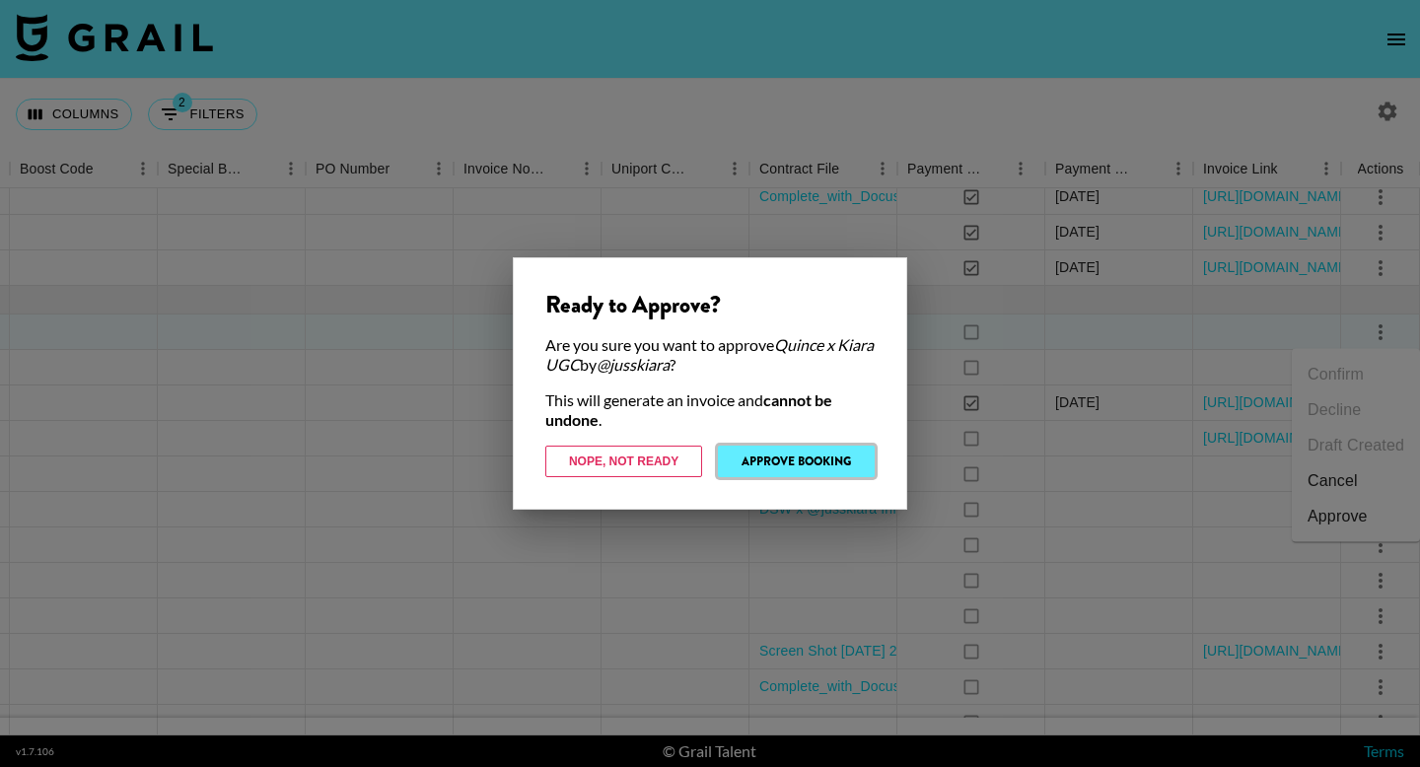
click at [816, 464] on button "Approve Booking" at bounding box center [796, 462] width 157 height 32
